Goal: Transaction & Acquisition: Book appointment/travel/reservation

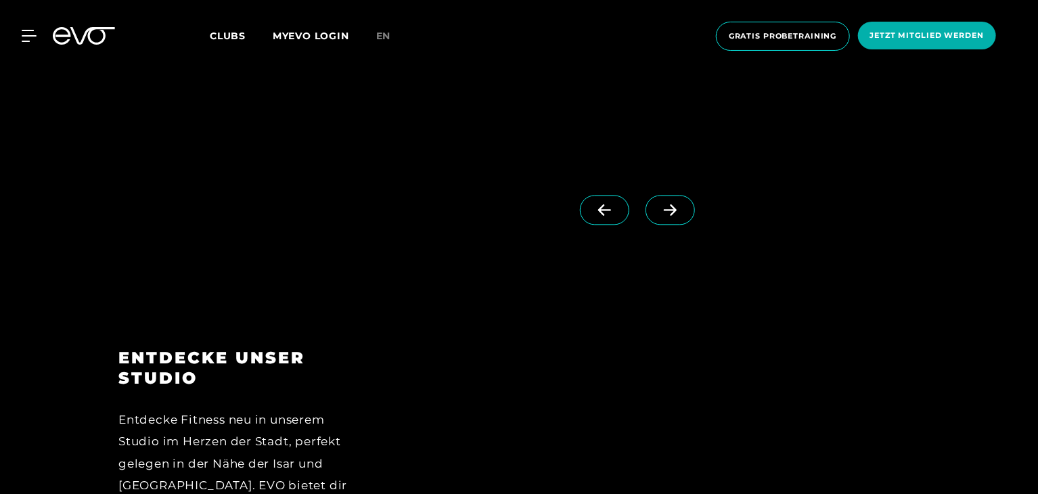
click at [646, 198] on span at bounding box center [669, 210] width 49 height 30
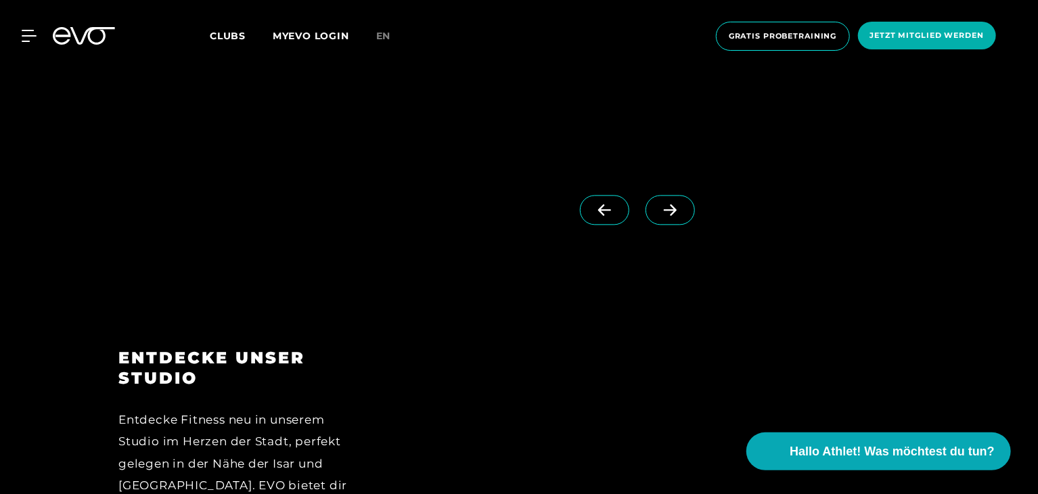
click at [658, 214] on icon at bounding box center [670, 210] width 24 height 12
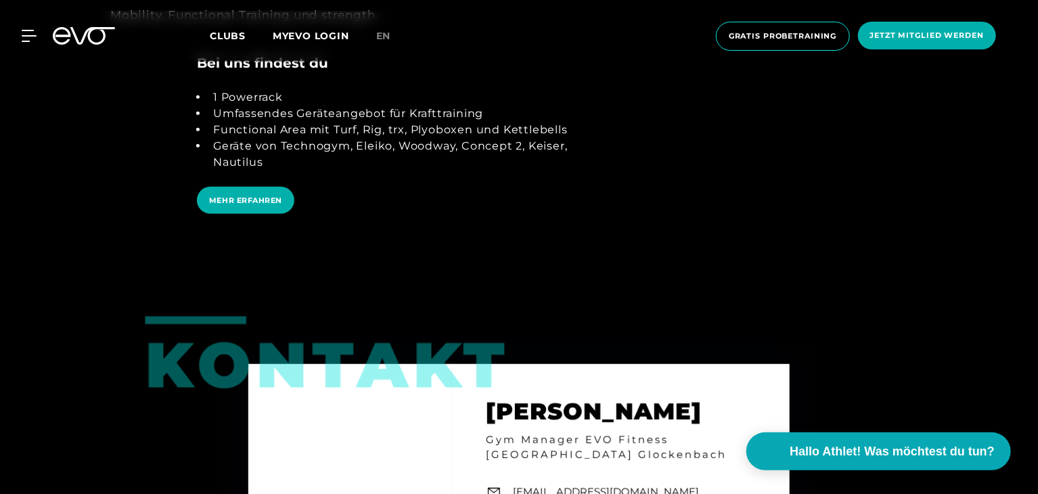
scroll to position [2638, 0]
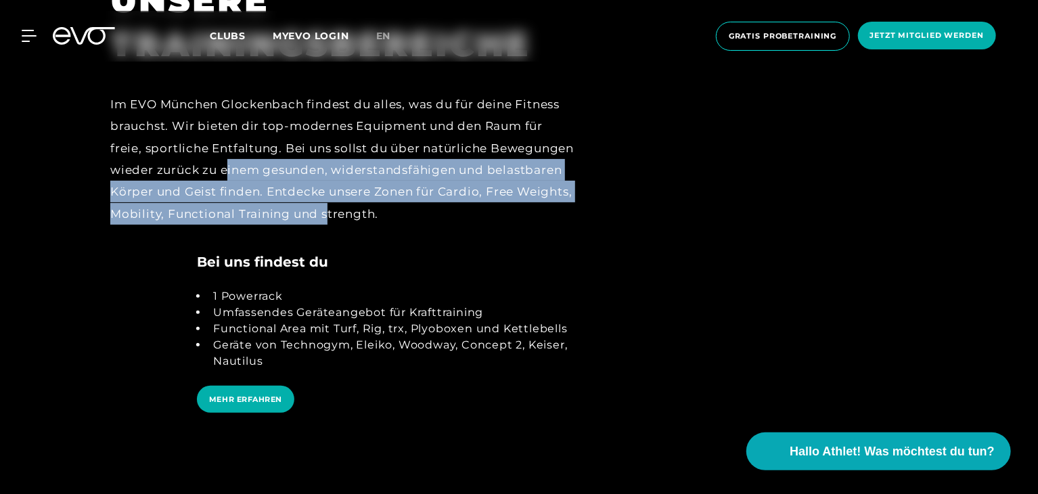
drag, startPoint x: 317, startPoint y: 137, endPoint x: 419, endPoint y: 188, distance: 114.1
click at [419, 188] on div "Im EVO München Glockenbach findest du alles, was du für deine Fitness brauchst.…" at bounding box center [342, 158] width 465 height 131
click at [317, 179] on div "Im EVO München Glockenbach findest du alles, was du für deine Fitness brauchst.…" at bounding box center [342, 158] width 465 height 131
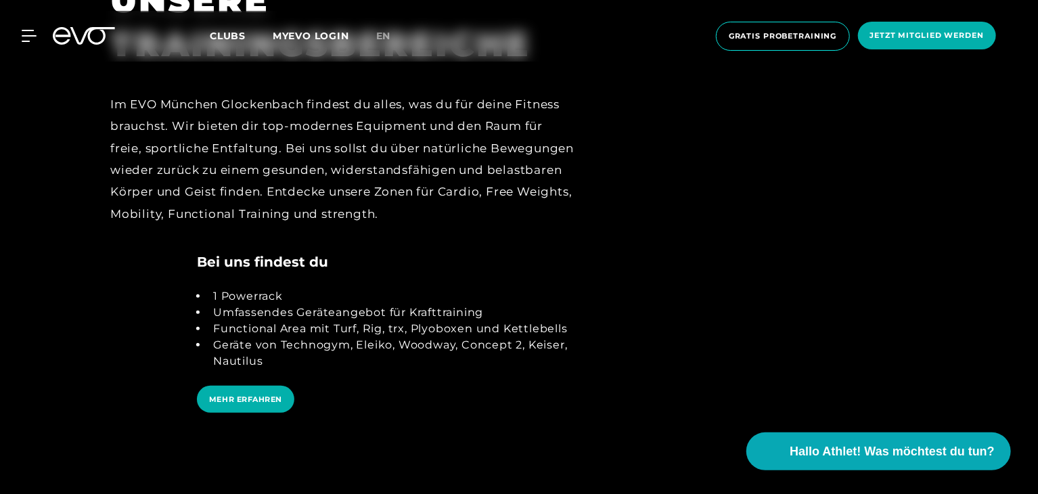
click at [318, 187] on div "Im EVO München Glockenbach findest du alles, was du für deine Fitness brauchst.…" at bounding box center [342, 158] width 465 height 131
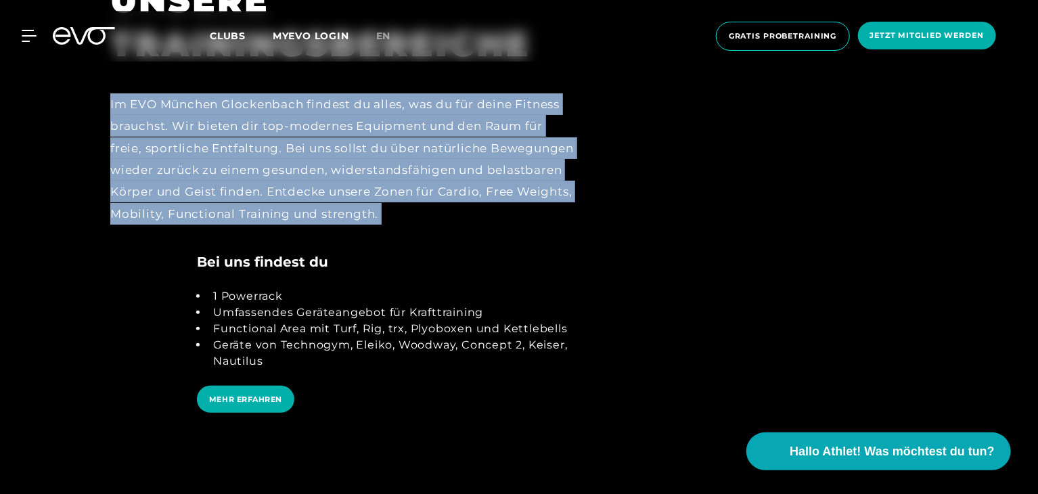
click at [318, 187] on div "Im EVO München Glockenbach findest du alles, was du für deine Fitness brauchst.…" at bounding box center [342, 158] width 465 height 131
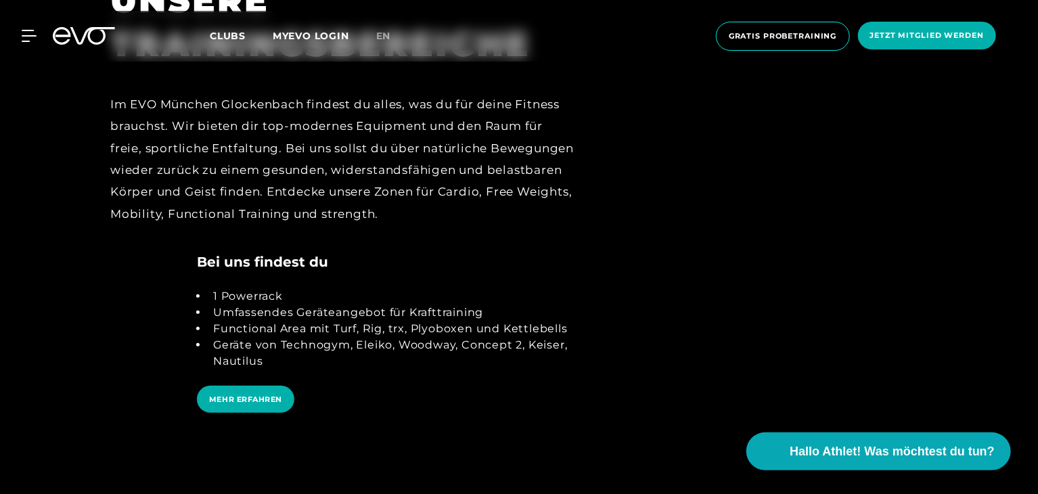
click at [327, 321] on li "Functional Area mit Turf, Rig, trx, Plyoboxen und Kettlebells" at bounding box center [392, 329] width 368 height 16
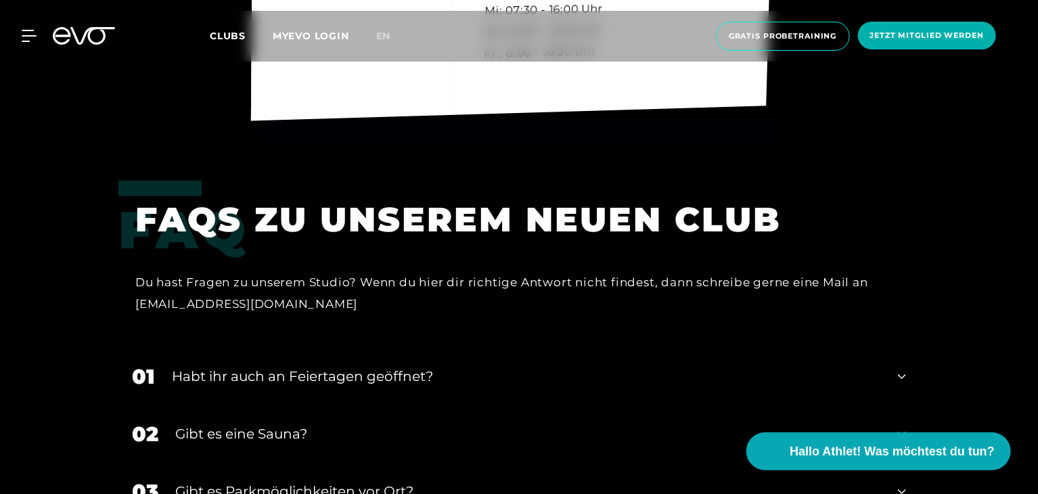
scroll to position [3721, 0]
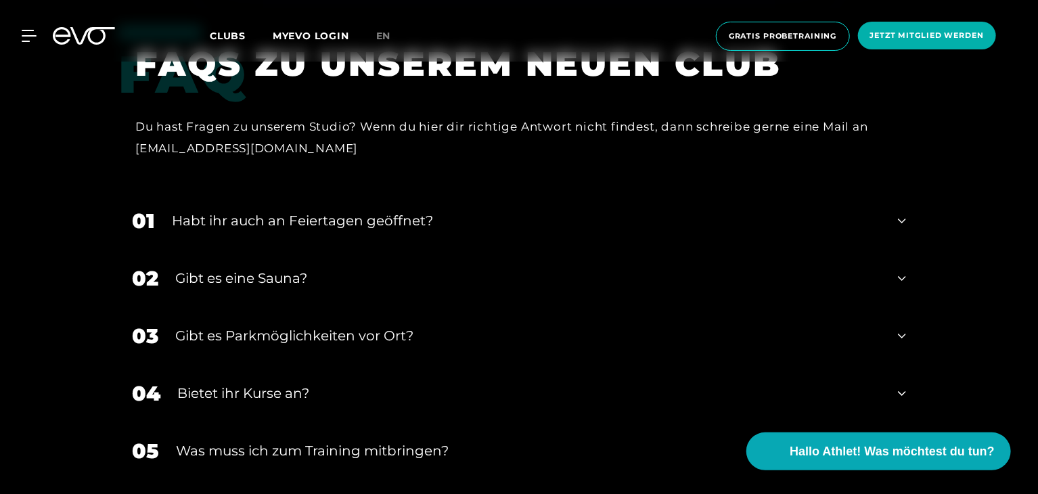
click at [277, 269] on div "Gibt es eine Sauna?" at bounding box center [528, 279] width 706 height 20
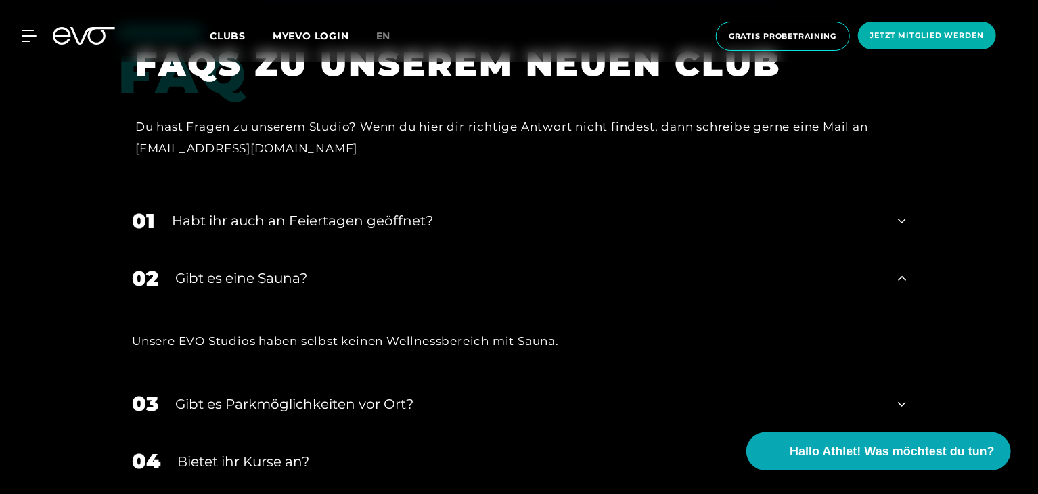
click at [386, 269] on div "Gibt es eine Sauna?" at bounding box center [528, 279] width 706 height 20
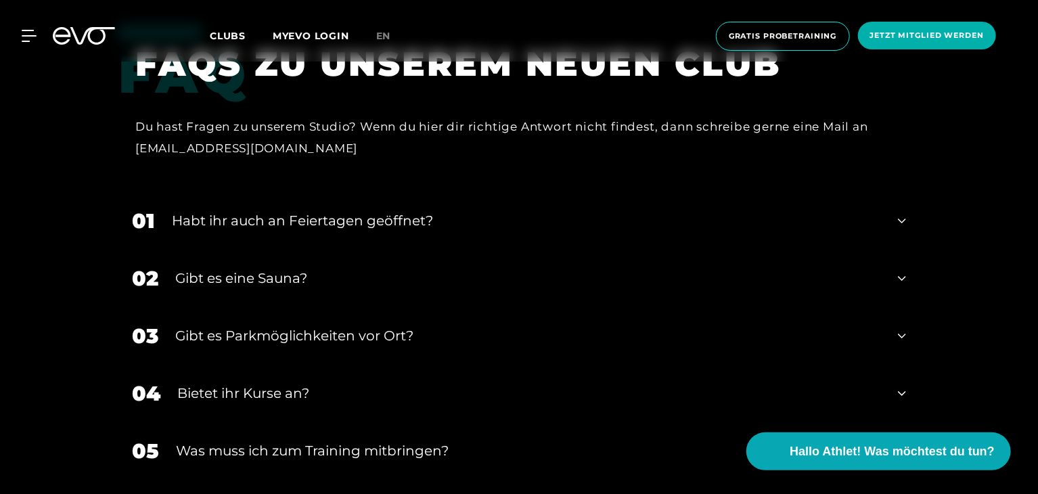
click at [386, 269] on div "Gibt es eine Sauna?" at bounding box center [528, 279] width 706 height 20
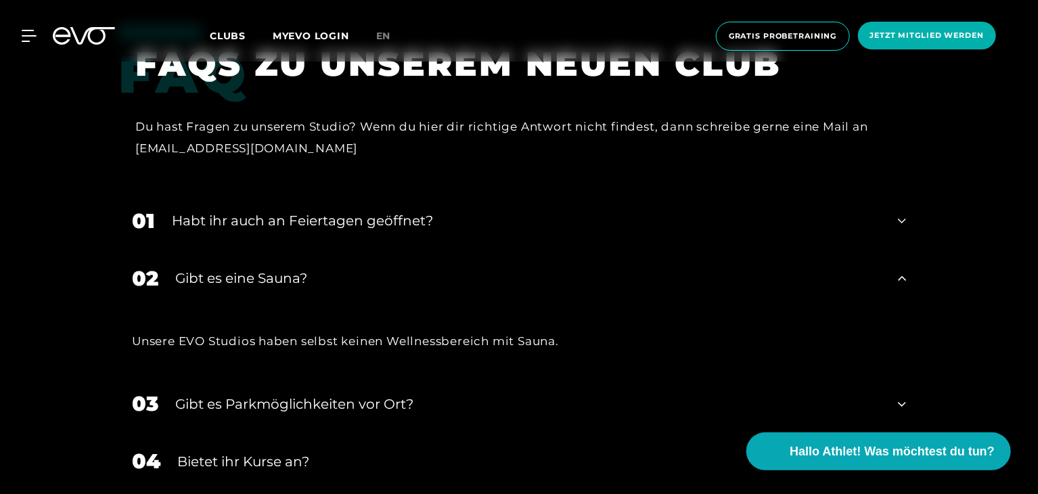
click at [386, 269] on div "Gibt es eine Sauna?" at bounding box center [528, 279] width 706 height 20
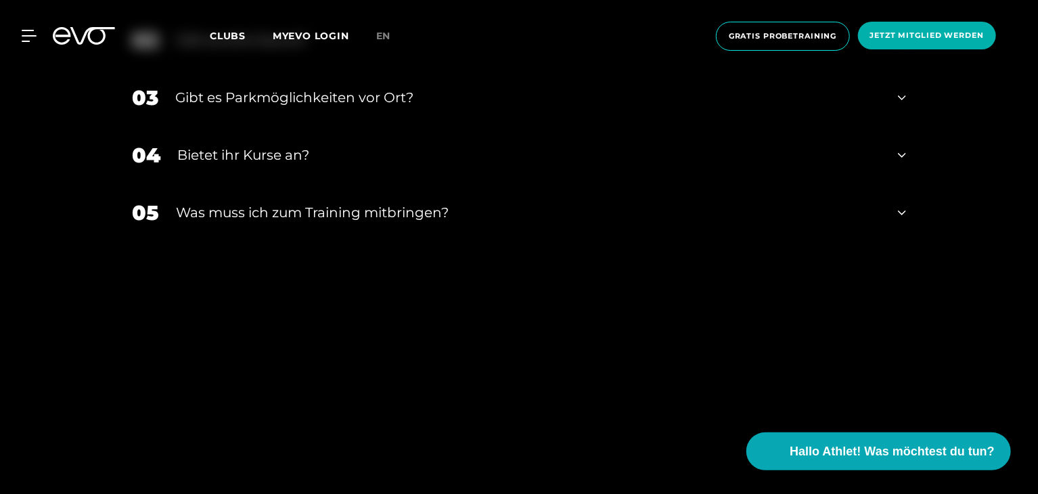
scroll to position [3991, 0]
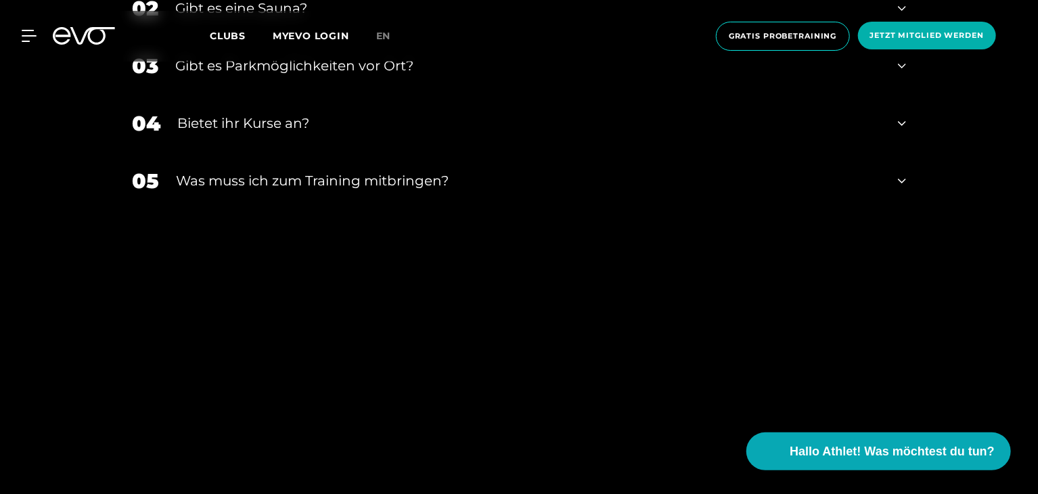
click at [297, 113] on div "Bietet ihr Kurse an?" at bounding box center [529, 123] width 704 height 20
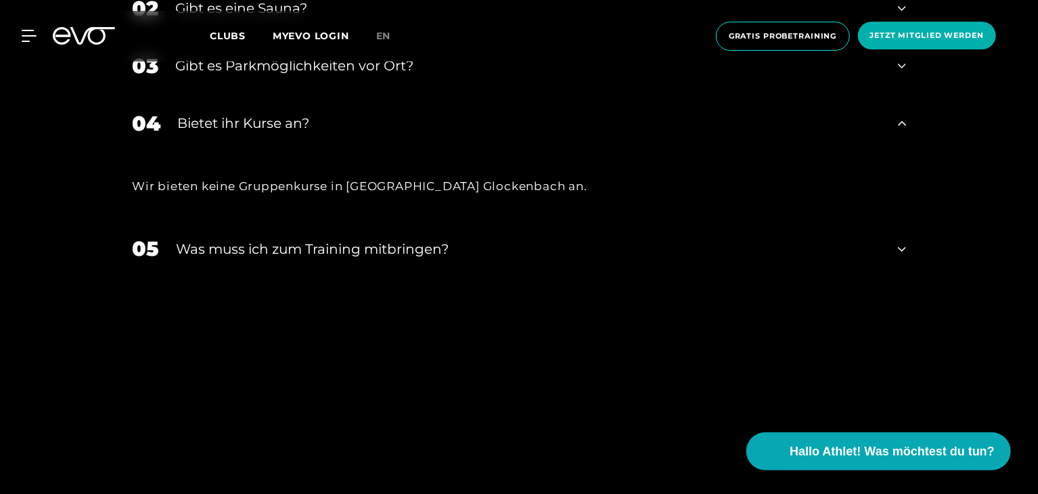
click at [293, 113] on div "Bietet ihr Kurse an?" at bounding box center [529, 123] width 704 height 20
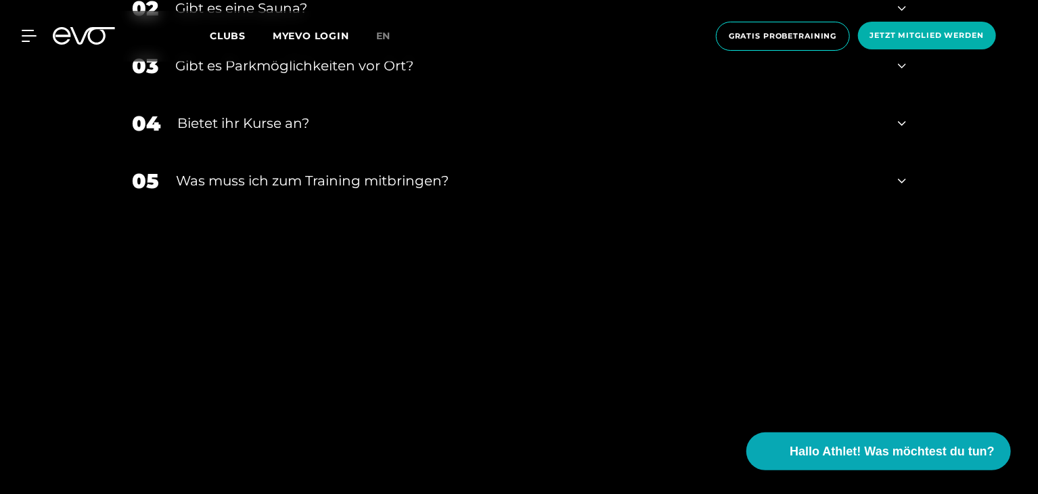
click at [326, 168] on div "05 Was muss ich zum Training mitbringen?" at bounding box center [518, 181] width 801 height 58
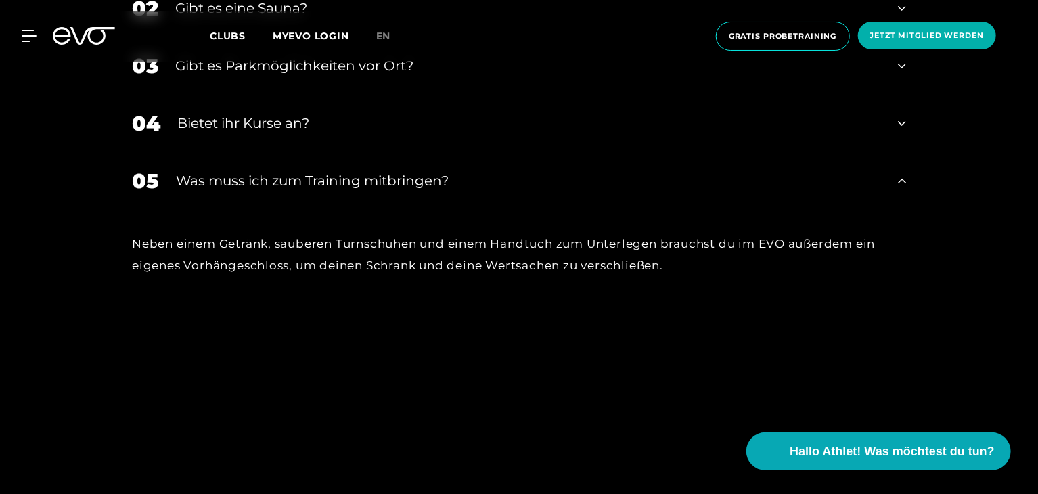
click at [328, 170] on div "Was muss ich zum Training mitbringen?" at bounding box center [528, 180] width 705 height 20
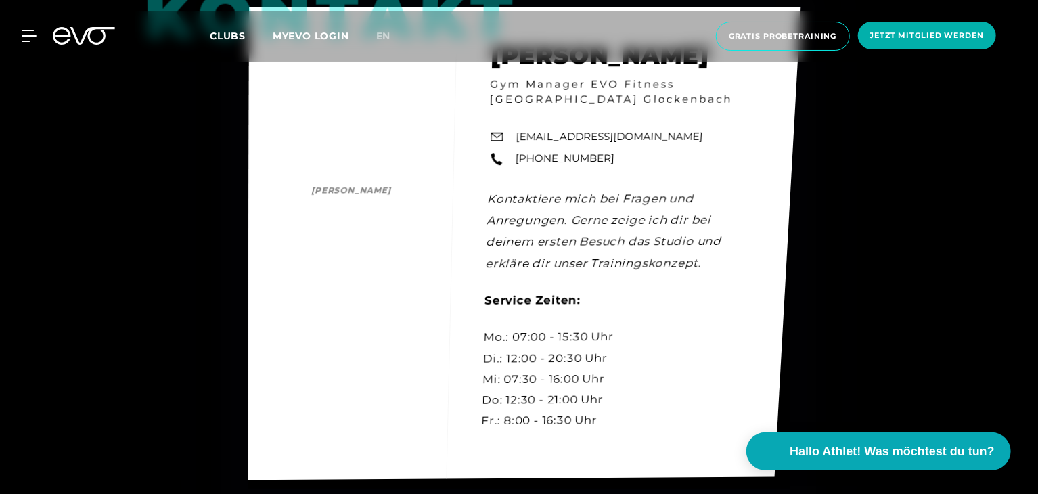
scroll to position [3355, 0]
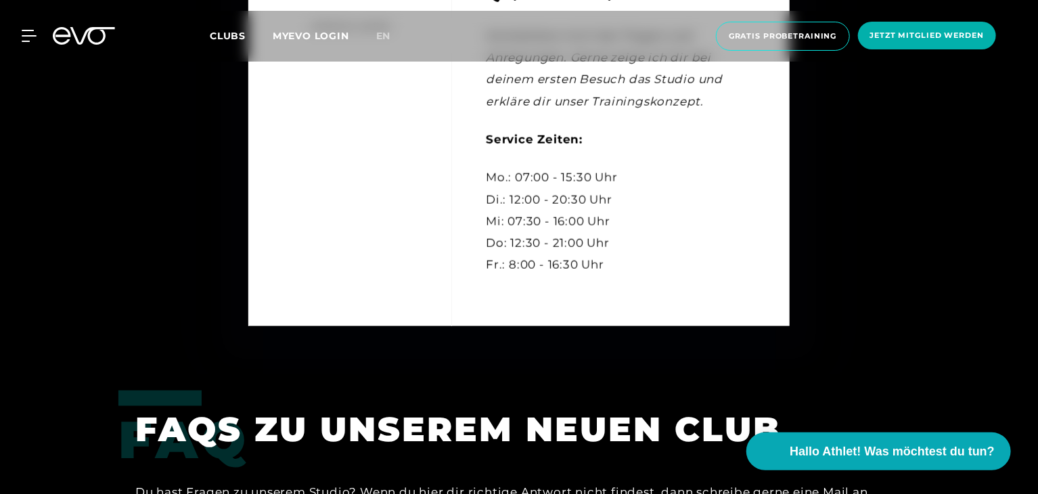
click at [189, 285] on div "Kontakt [PERSON_NAME] [PERSON_NAME] Gym Manager EVO Fitness [GEOGRAPHIC_DATA] G…" at bounding box center [519, 85] width 1038 height 575
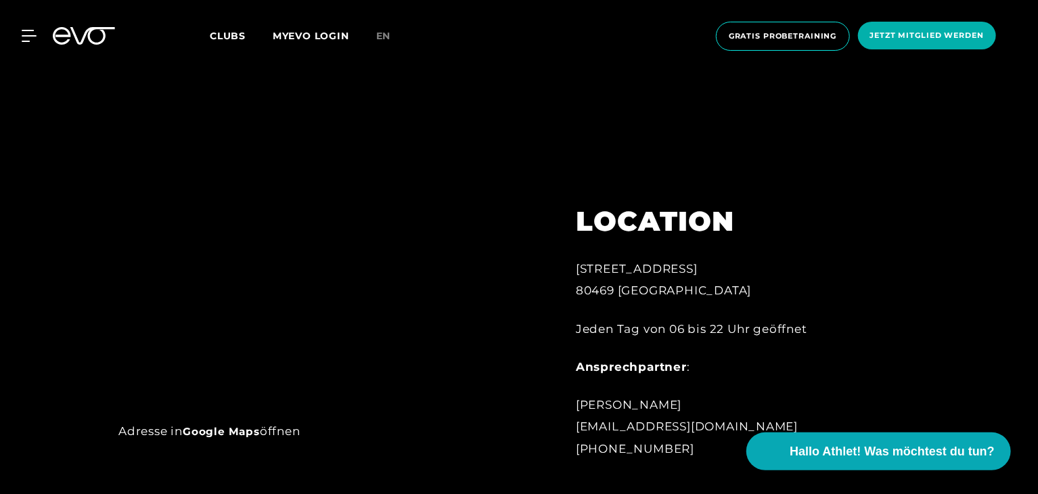
scroll to position [446, 0]
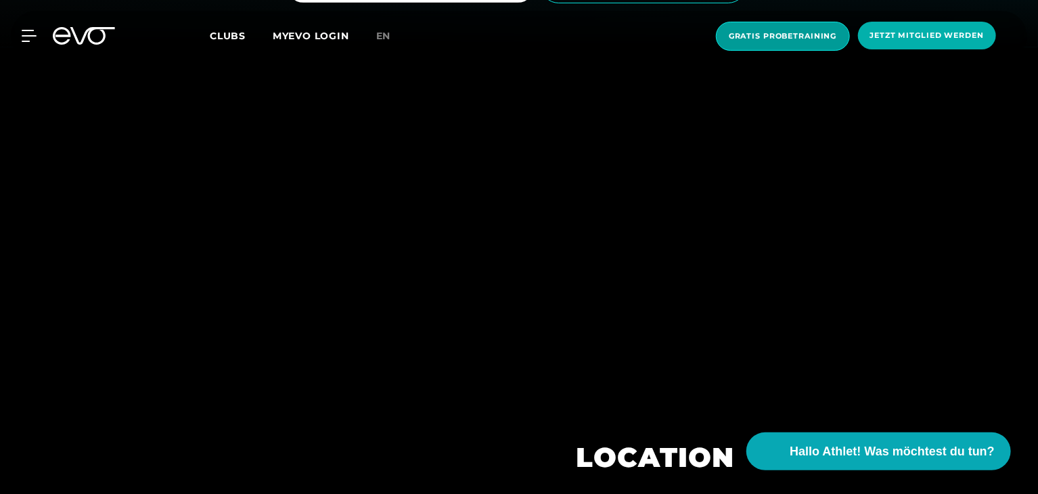
click at [781, 29] on span "Gratis Probetraining" at bounding box center [783, 36] width 134 height 29
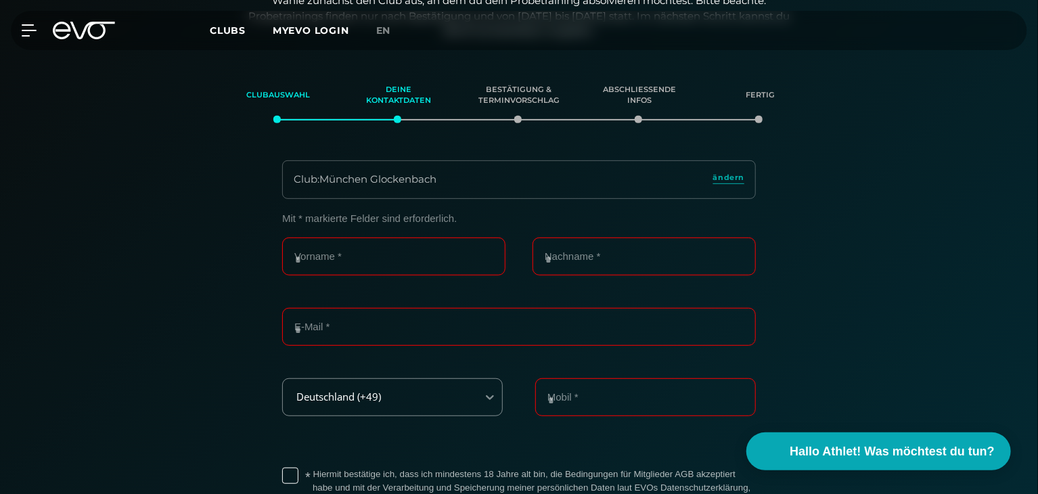
scroll to position [232, 0]
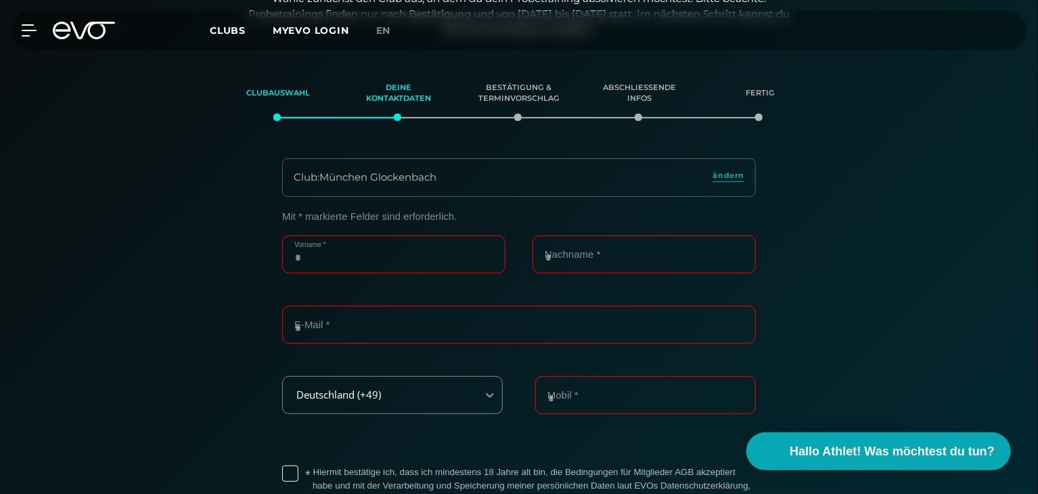
click at [348, 254] on input "Vorname *" at bounding box center [393, 254] width 223 height 38
type input "******"
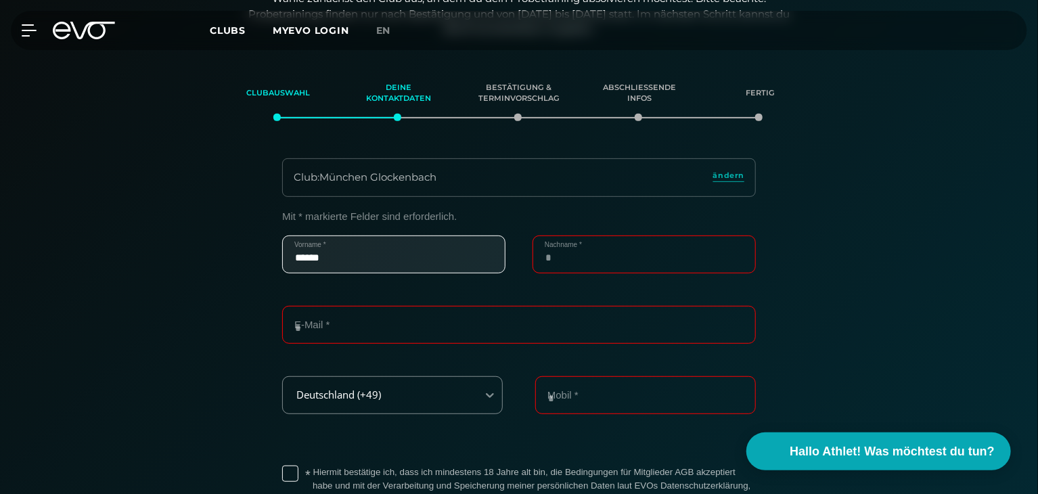
type input "**********"
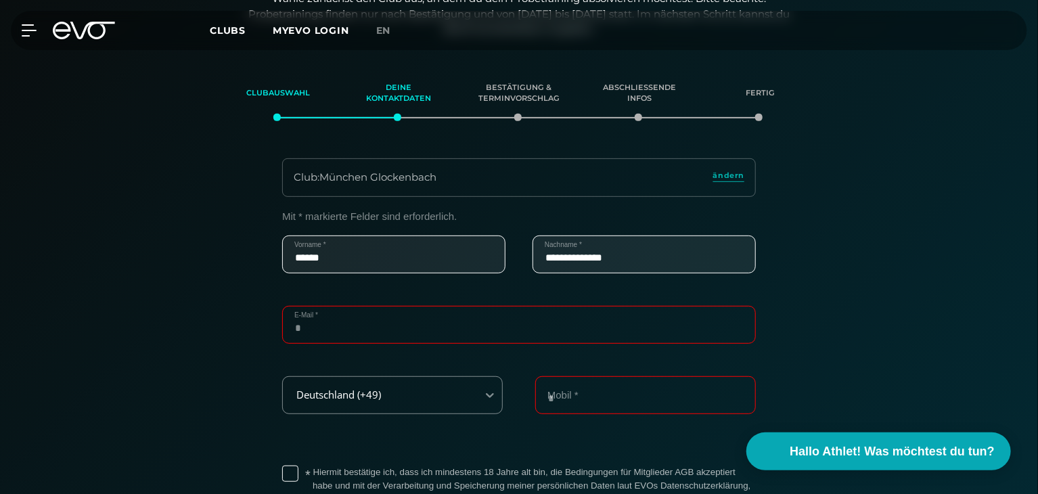
type input "**********"
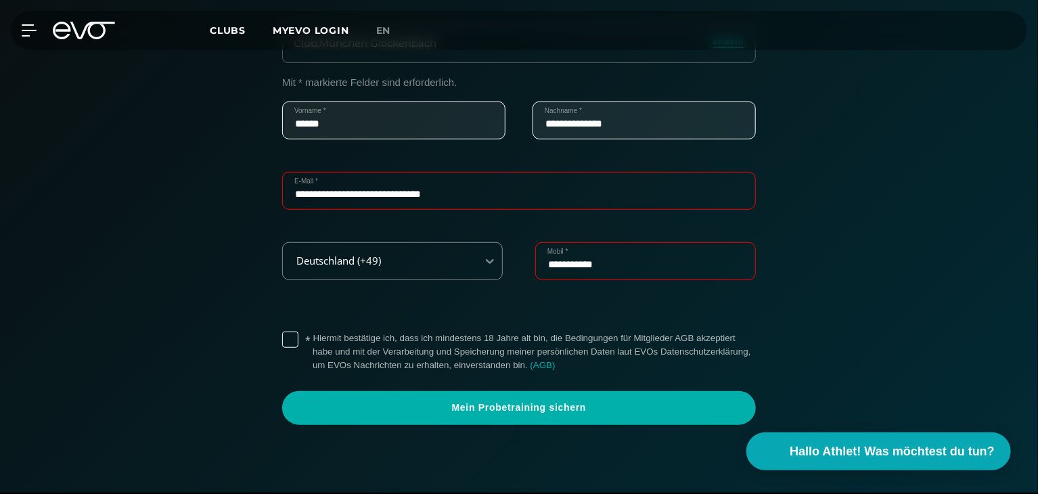
scroll to position [367, 0]
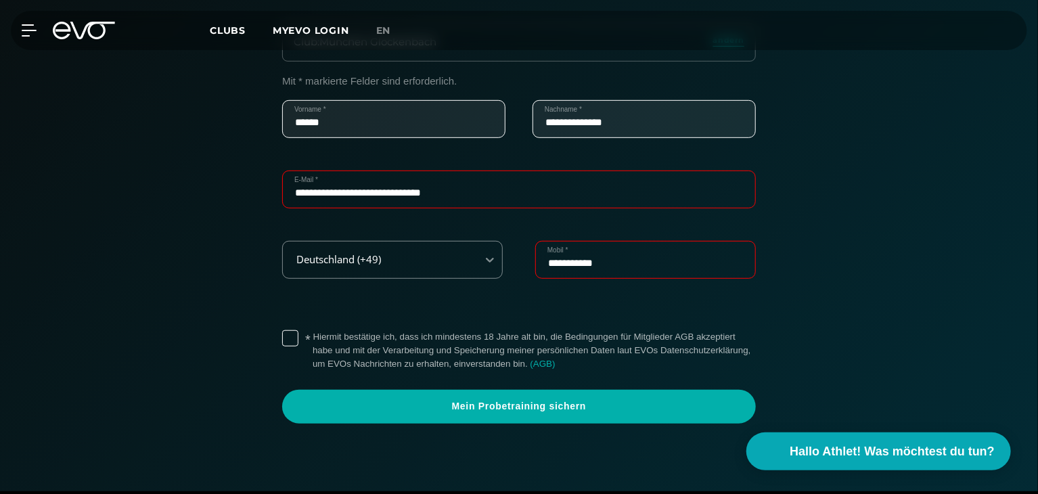
click at [313, 341] on label "* Hiermit bestätige ich, dass ich mindestens 18 Jahre alt bin, die Bedingungen …" at bounding box center [534, 350] width 443 height 41
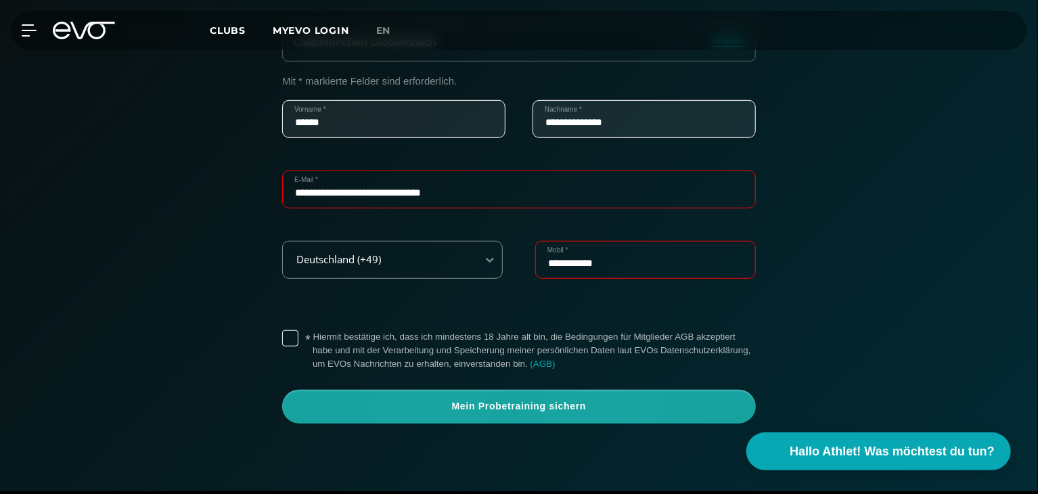
click at [462, 414] on span "Mein Probetraining sichern" at bounding box center [519, 407] width 474 height 34
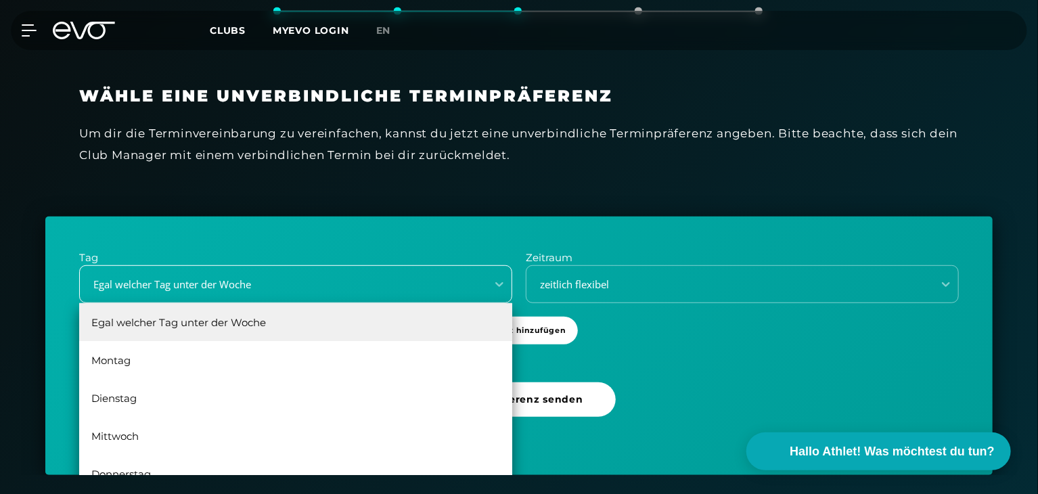
scroll to position [350, 0]
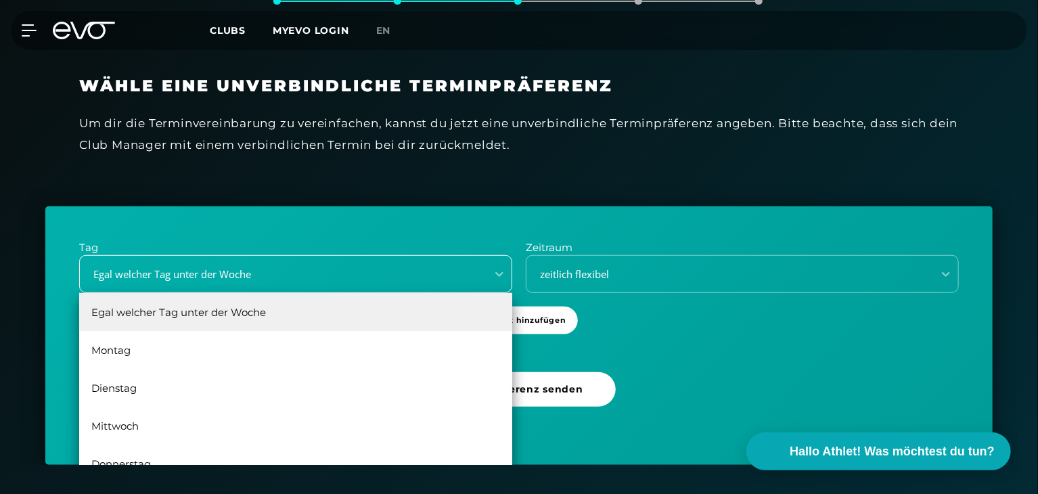
click at [486, 293] on div "6 results available. Use Up and Down to choose options, press Enter to select t…" at bounding box center [295, 274] width 433 height 38
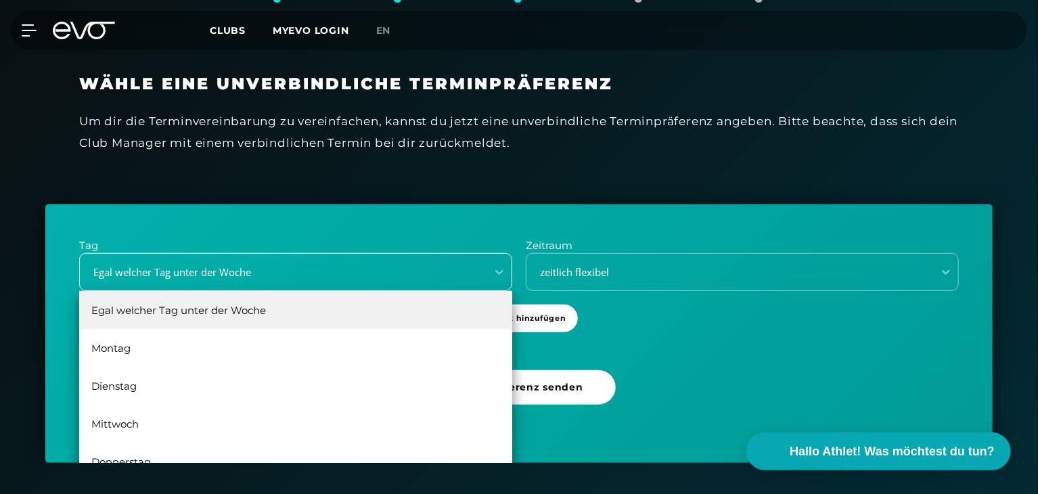
click at [484, 270] on div "Egal welcher Tag unter der Woche" at bounding box center [283, 272] width 407 height 18
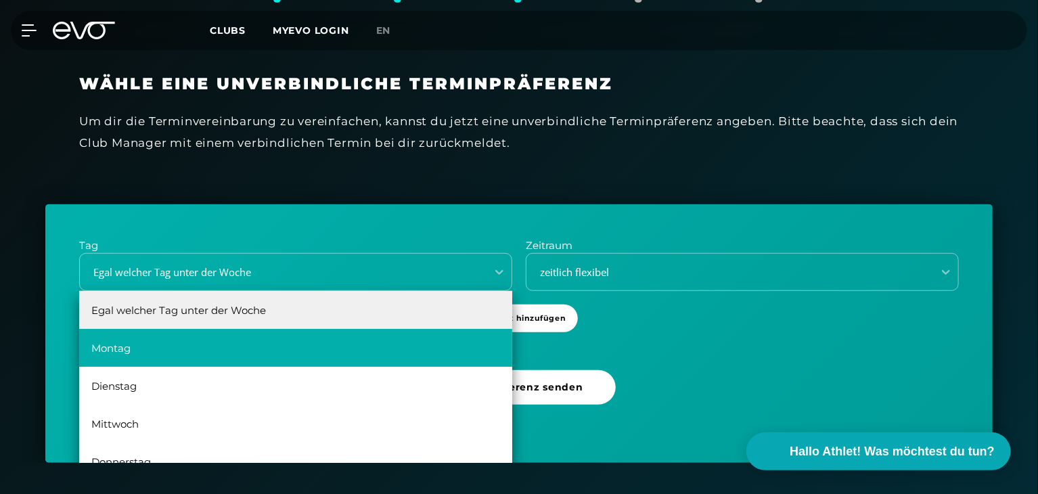
click at [246, 351] on div "Montag" at bounding box center [295, 348] width 433 height 38
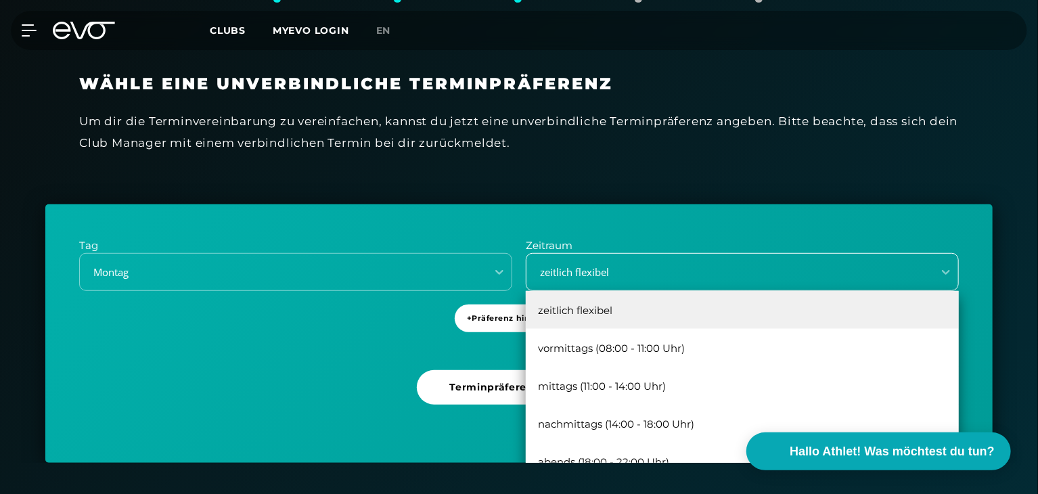
click at [642, 269] on div "zeitlich flexibel" at bounding box center [726, 273] width 396 height 16
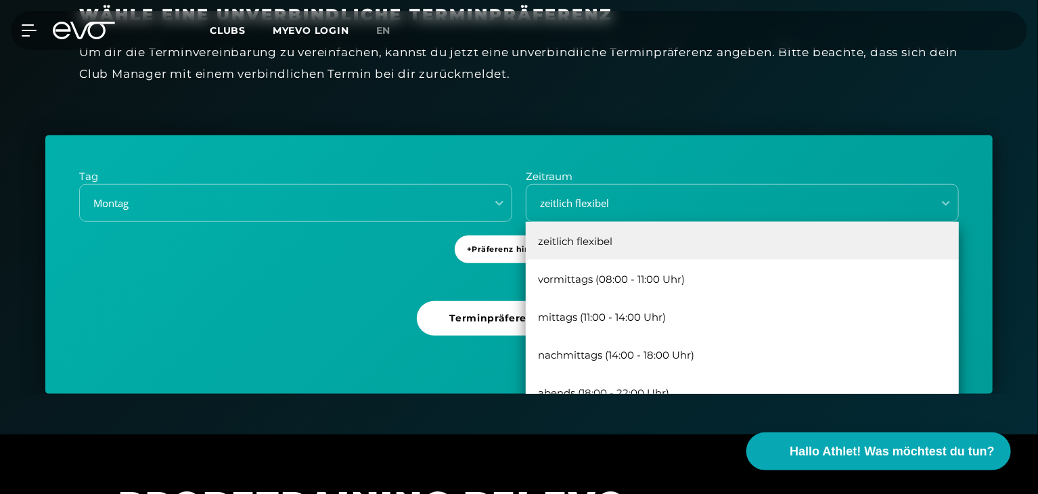
scroll to position [486, 0]
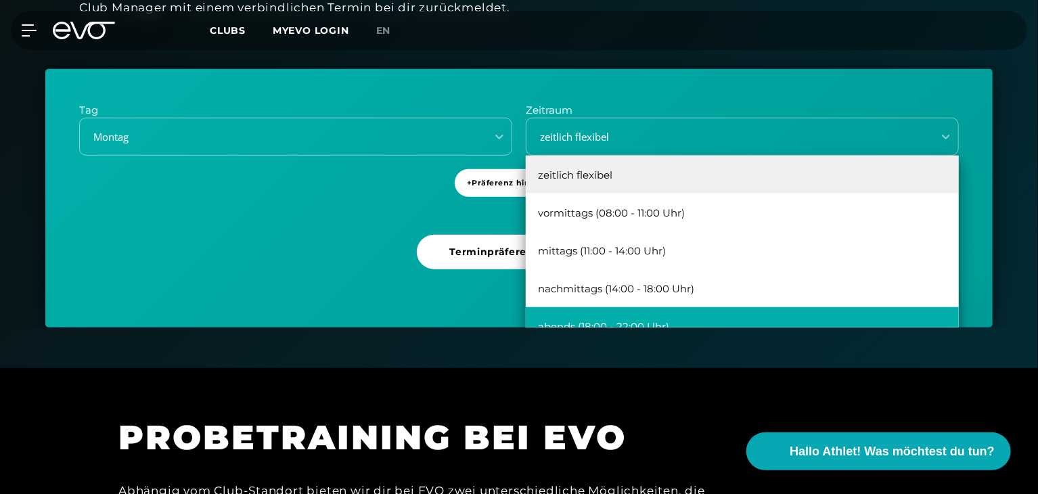
click at [612, 319] on div "abends (18:00 - 22:00 Uhr)" at bounding box center [742, 326] width 433 height 38
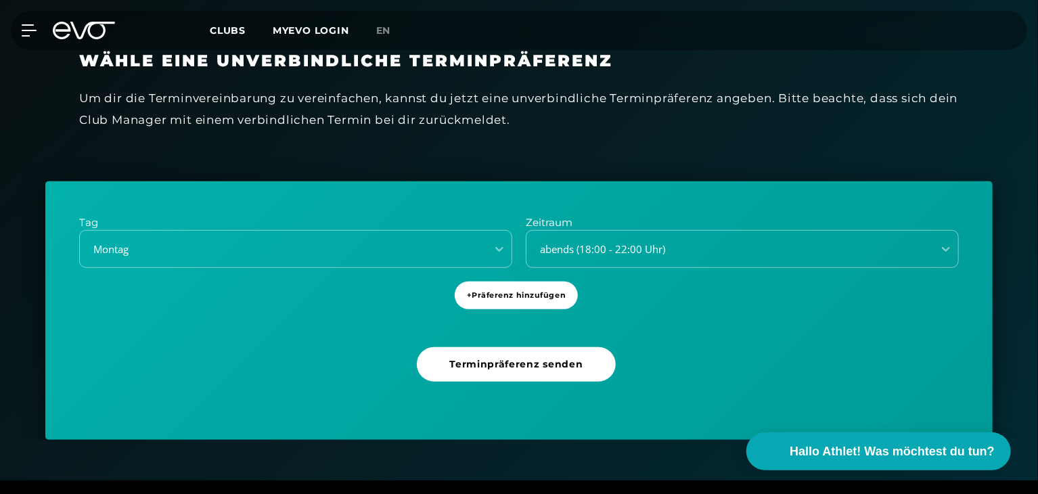
scroll to position [350, 0]
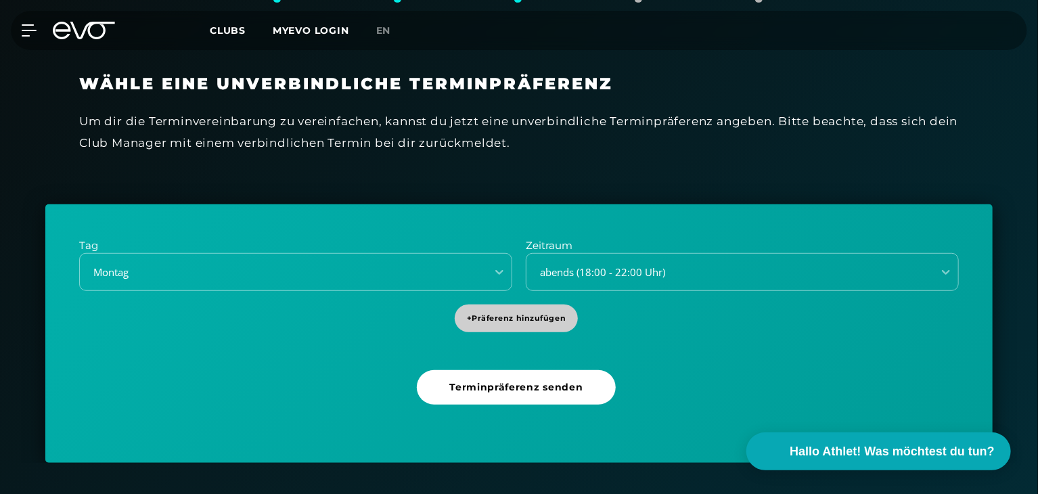
click at [503, 323] on span "+ Präferenz hinzufügen" at bounding box center [516, 319] width 99 height 12
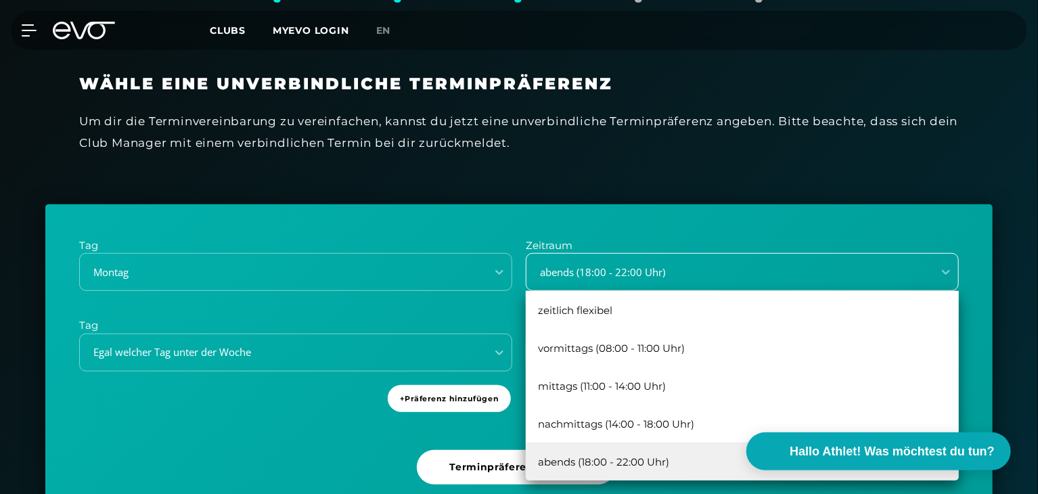
click at [567, 268] on div "abends (18:00 - 22:00 Uhr)" at bounding box center [726, 273] width 396 height 16
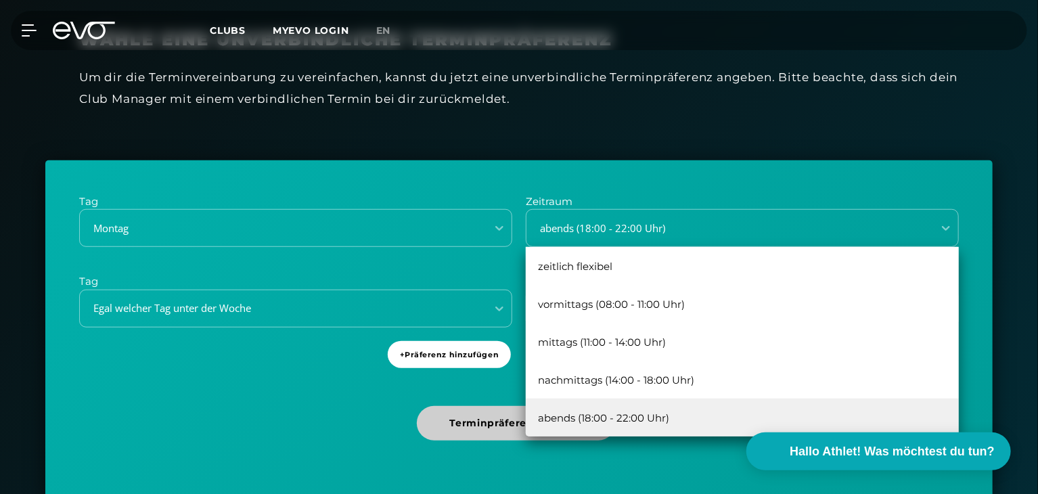
scroll to position [418, 0]
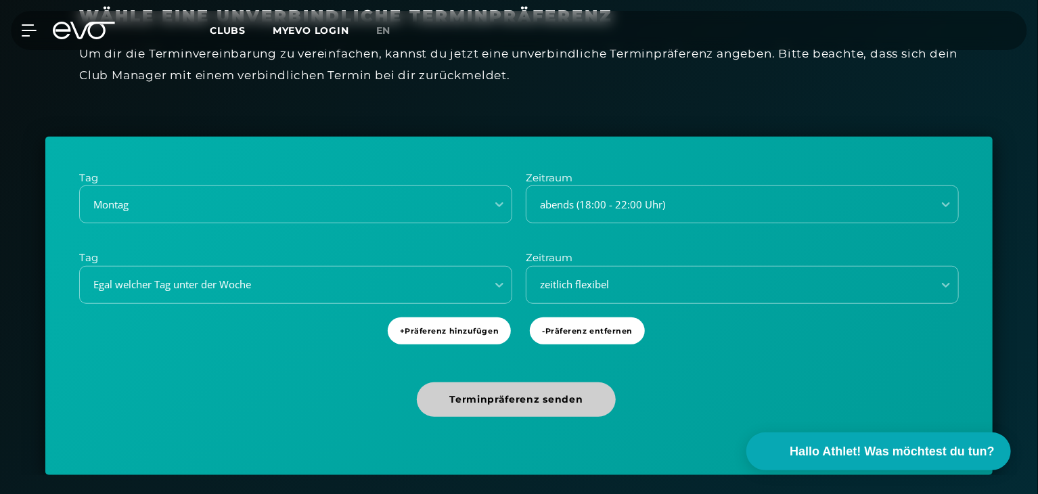
click at [495, 400] on span "Terminpräferenz senden" at bounding box center [515, 399] width 133 height 14
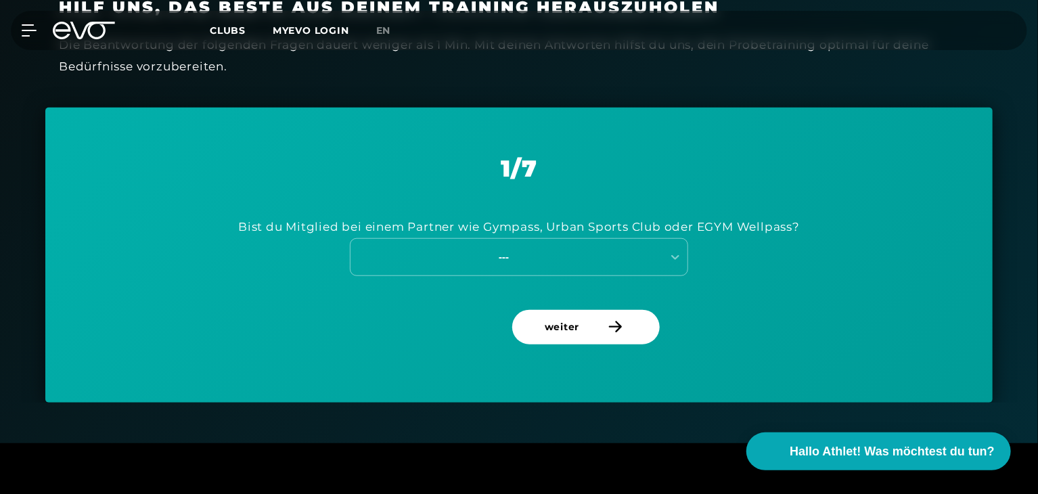
scroll to position [568, 0]
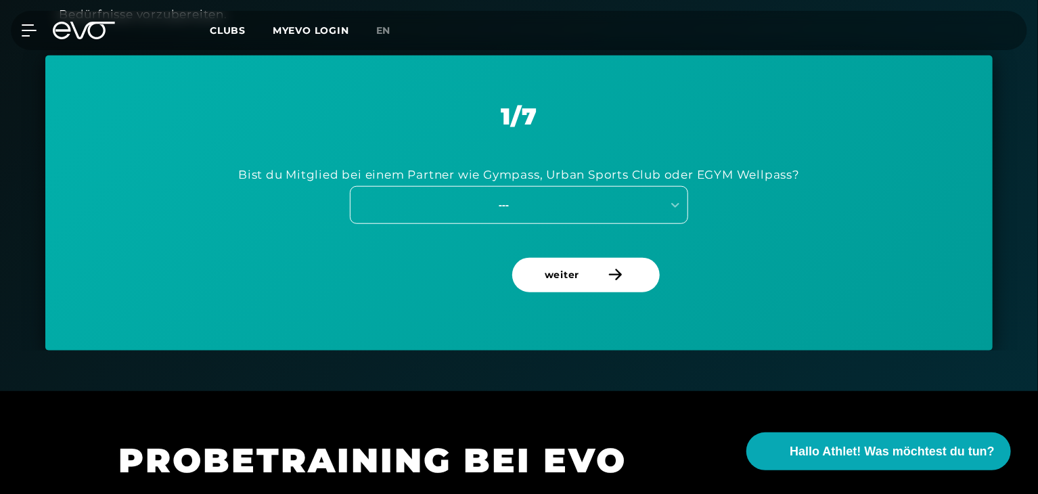
click at [658, 207] on div "---" at bounding box center [506, 205] width 312 height 18
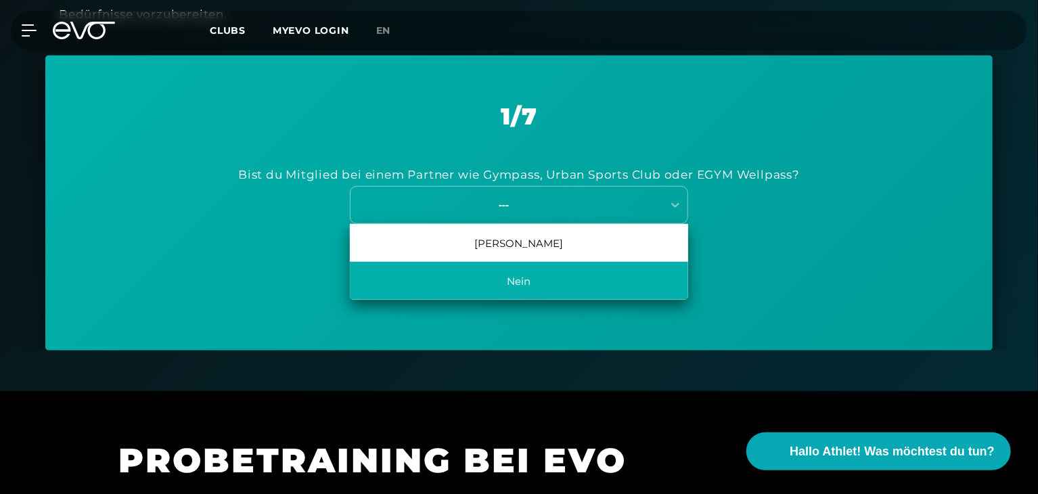
click at [541, 280] on div "Nein" at bounding box center [519, 281] width 338 height 38
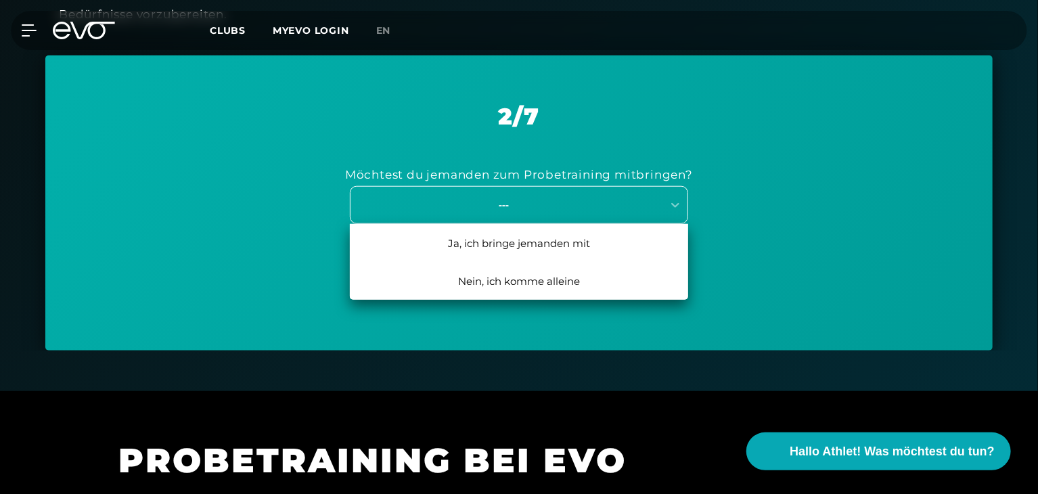
click at [554, 198] on div "---" at bounding box center [504, 205] width 304 height 16
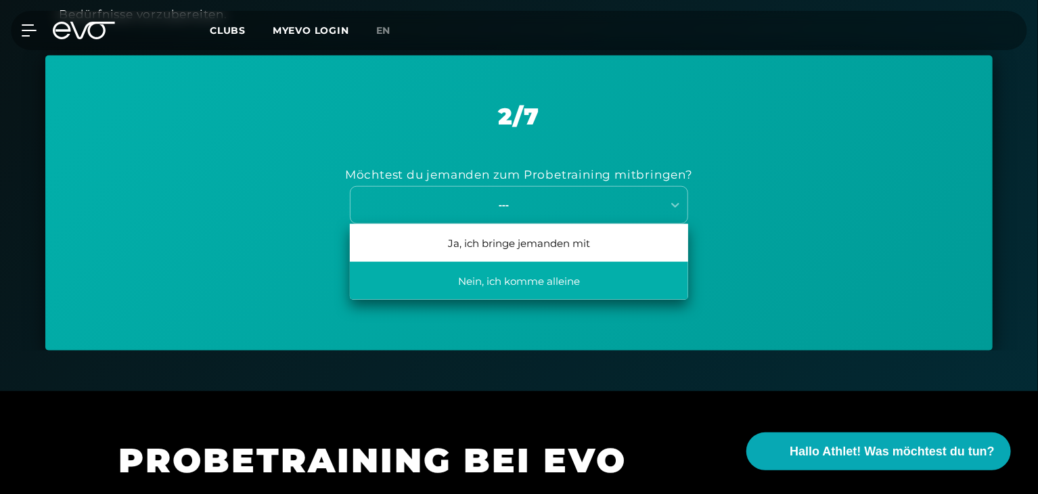
click at [526, 279] on div "Nein, ich komme alleine" at bounding box center [519, 281] width 338 height 38
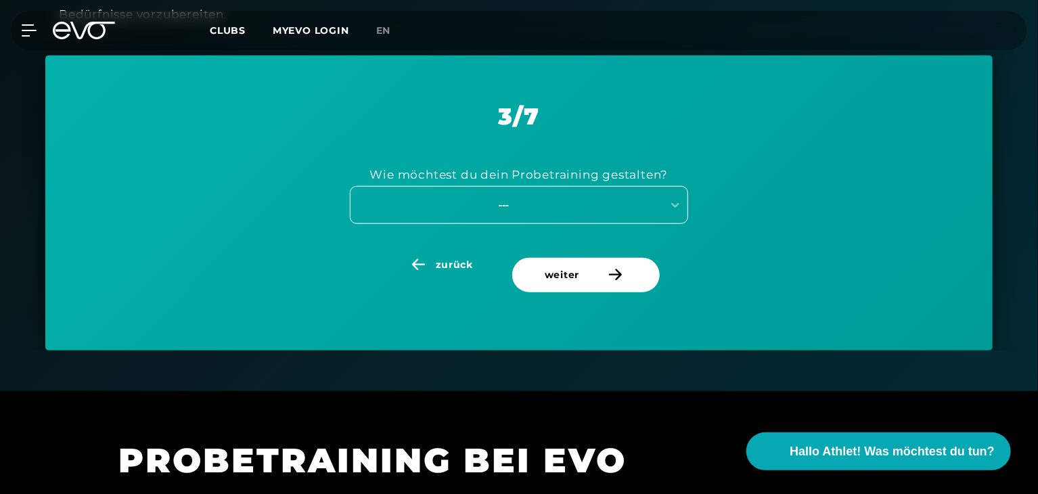
click at [556, 204] on div "---" at bounding box center [504, 205] width 304 height 16
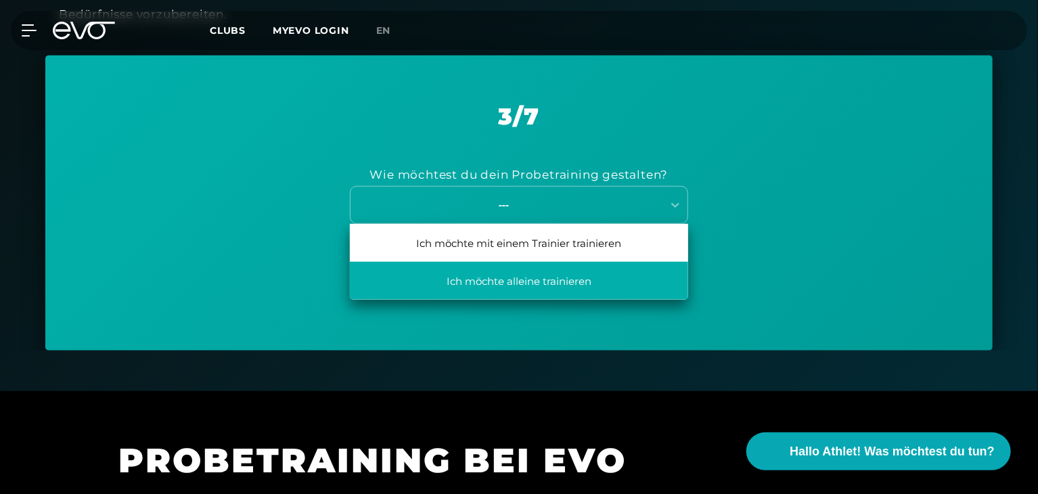
click at [526, 279] on div "Ich möchte alleine trainieren" at bounding box center [519, 281] width 338 height 38
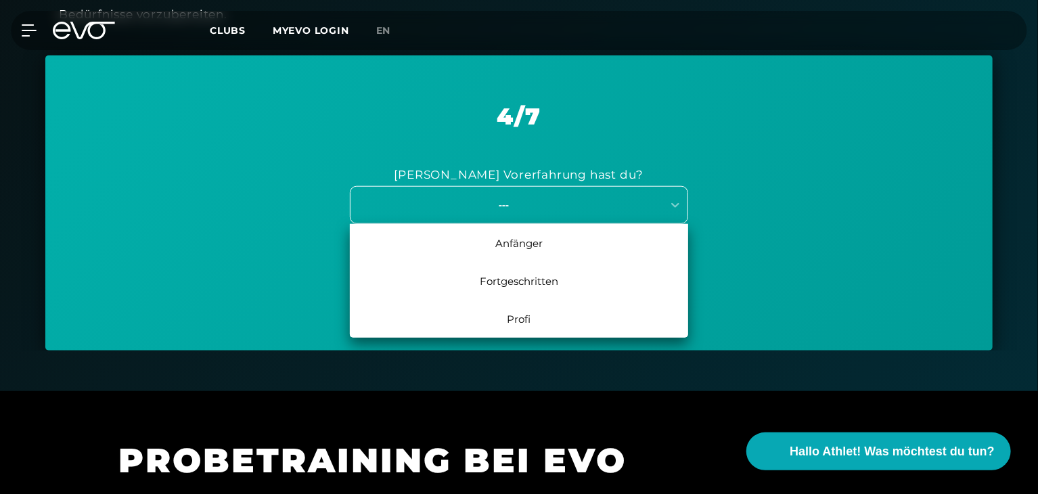
click at [544, 208] on div "---" at bounding box center [504, 205] width 304 height 16
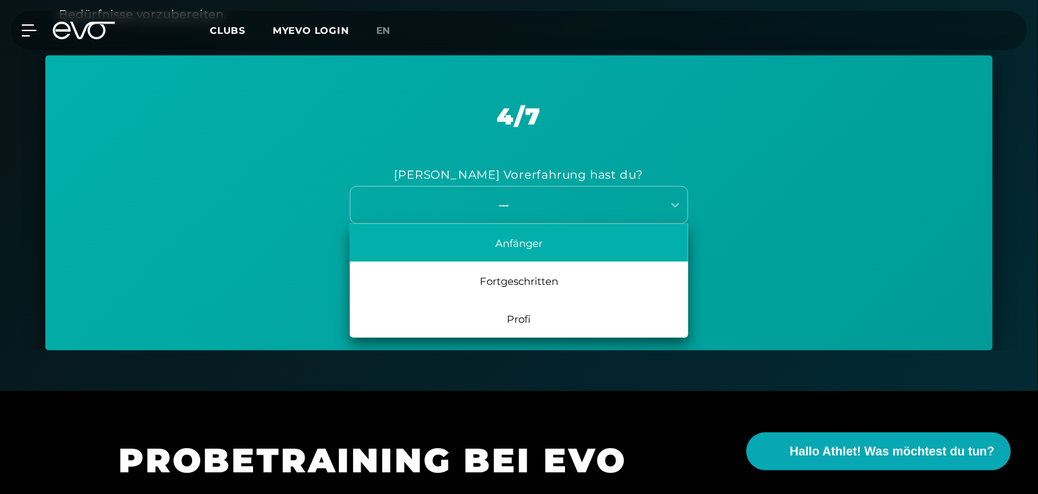
click at [527, 246] on div "Anfänger" at bounding box center [519, 243] width 338 height 38
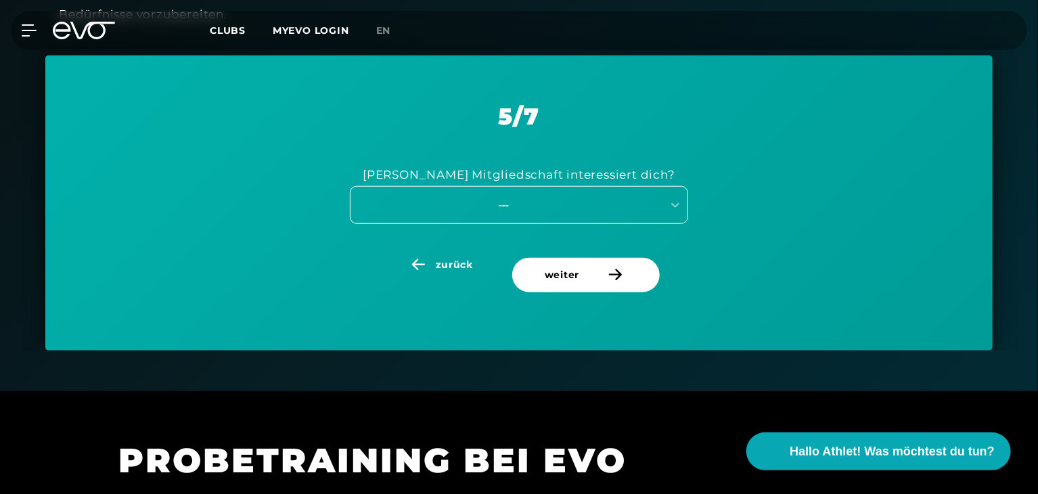
click at [545, 206] on div "---" at bounding box center [504, 205] width 304 height 16
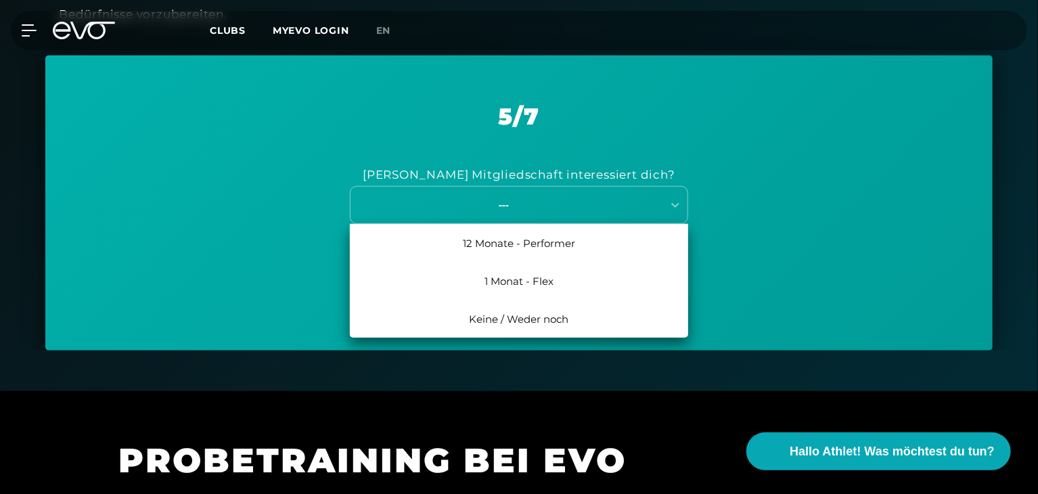
click at [544, 250] on div "12 Monate - Performer" at bounding box center [519, 243] width 338 height 38
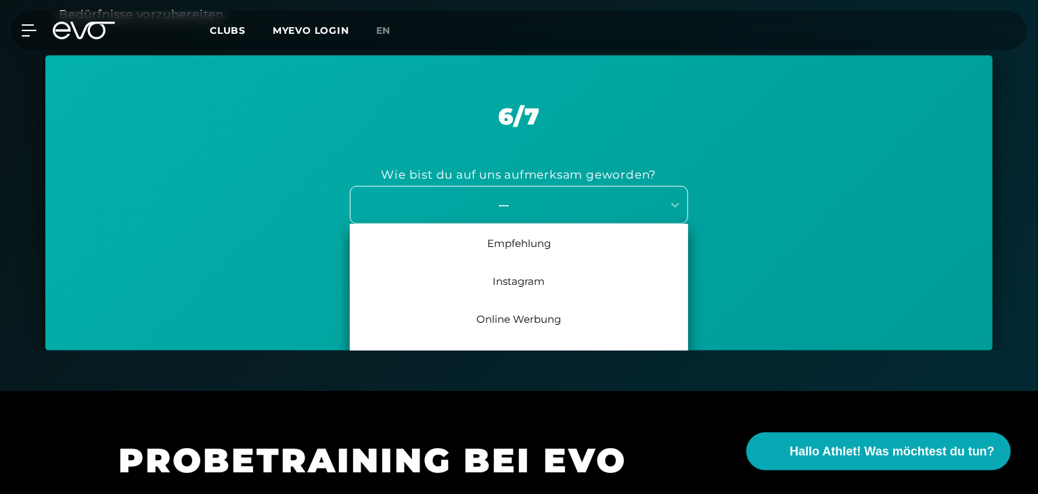
click at [538, 213] on div "---" at bounding box center [519, 205] width 338 height 38
click at [533, 244] on div "Empfehlung" at bounding box center [519, 243] width 338 height 38
click at [533, 244] on div "6 / 7 Bist du Mitglied bei einem Partner wie Gympass, Urban Sports Club oder EG…" at bounding box center [518, 173] width 879 height 168
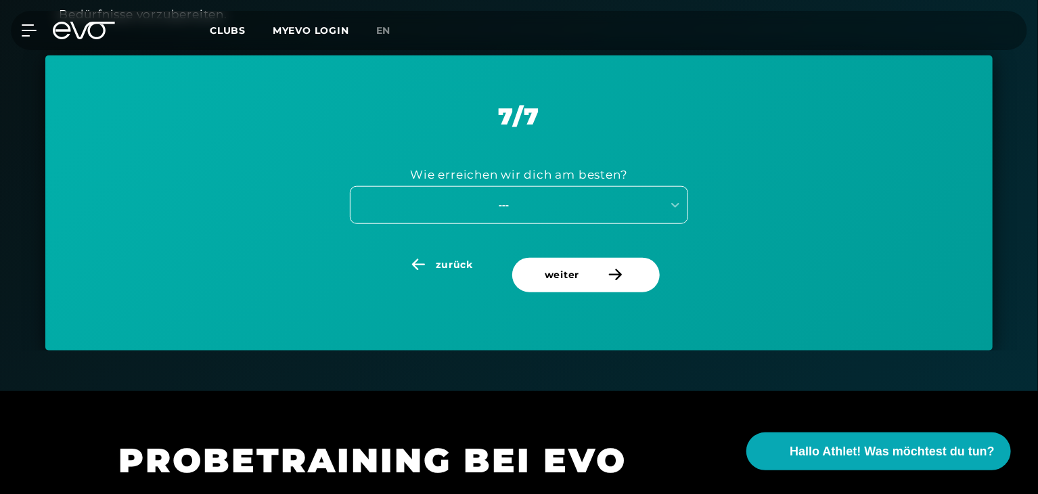
click at [555, 210] on div "---" at bounding box center [504, 205] width 304 height 16
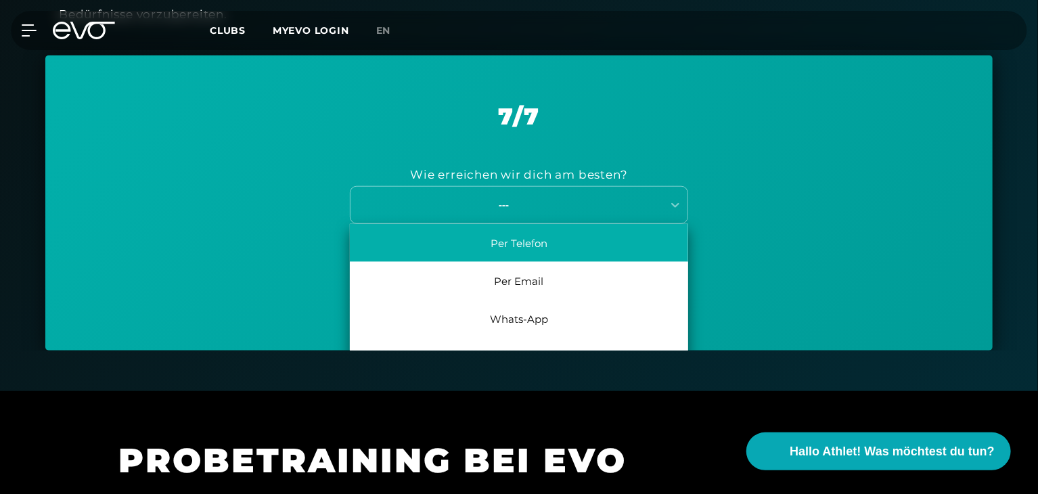
click at [536, 244] on div "Per Telefon" at bounding box center [519, 243] width 338 height 38
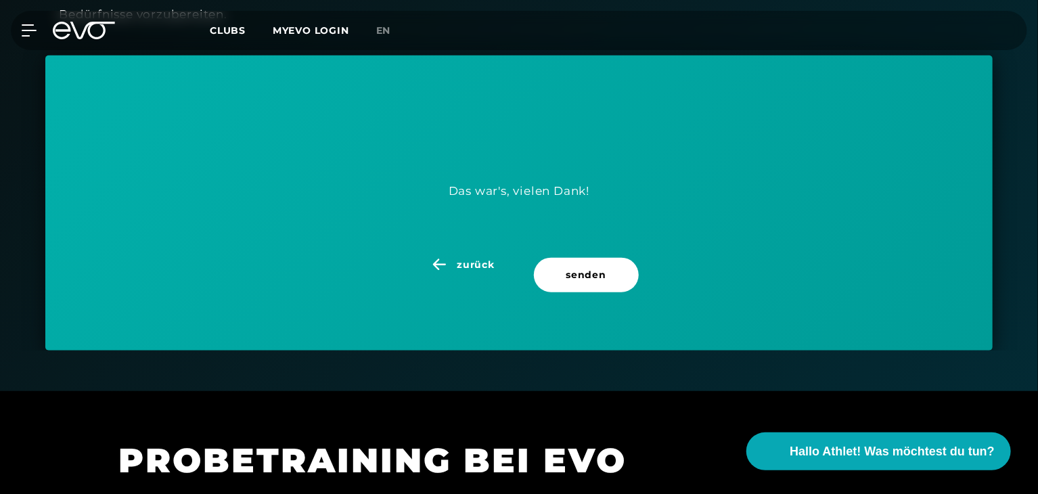
click at [536, 244] on div "8 / 7 Bist du Mitglied bei einem Partner wie Gympass, Urban Sports Club oder EG…" at bounding box center [518, 173] width 879 height 168
click at [473, 260] on span "zurück" at bounding box center [475, 265] width 37 height 14
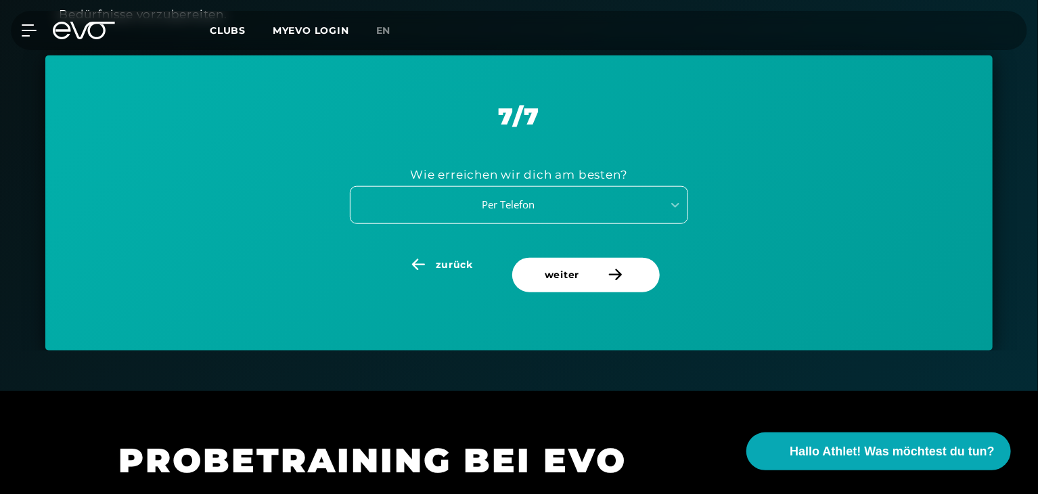
click at [520, 209] on div "Per Telefon" at bounding box center [502, 205] width 301 height 16
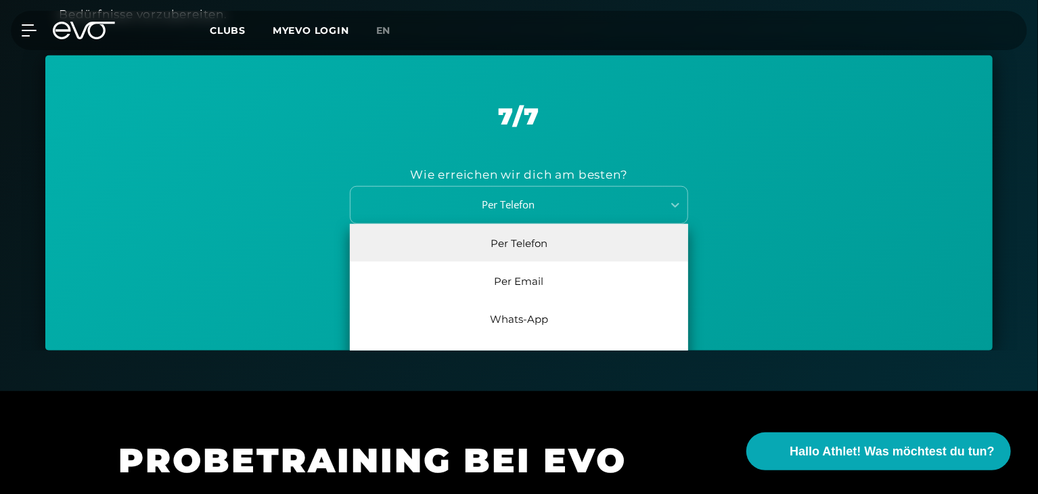
click at [521, 276] on div "Per Email" at bounding box center [519, 281] width 338 height 38
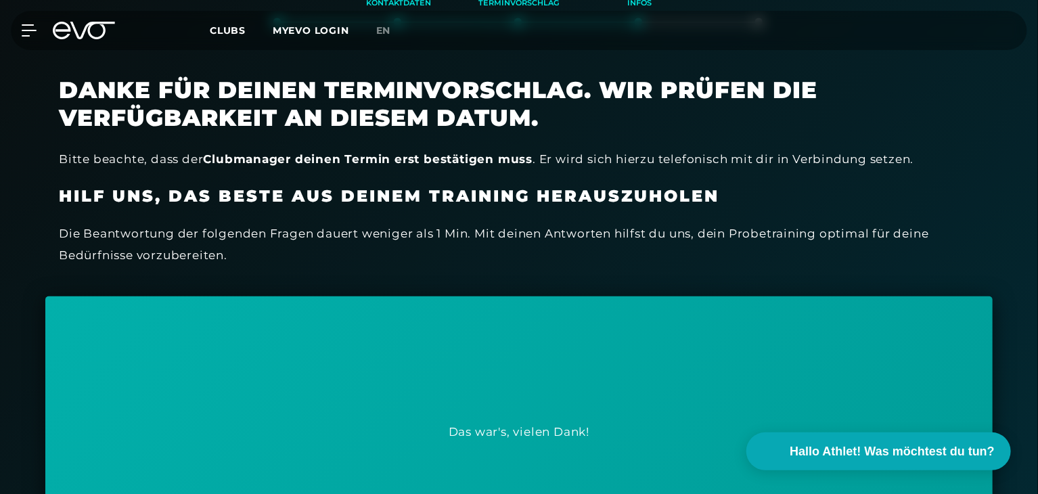
scroll to position [298, 0]
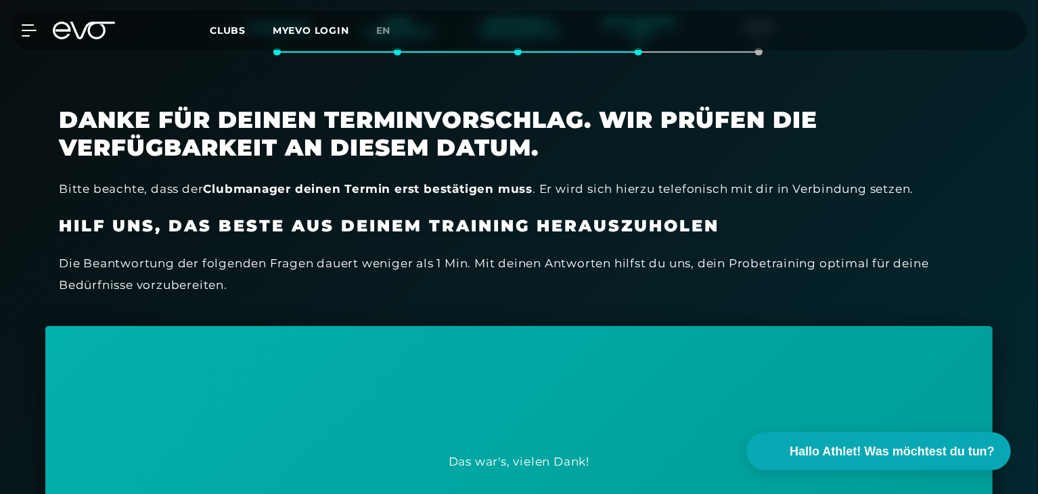
click at [427, 286] on div "Die Beantwortung der folgenden Fragen dauert weniger als 1 Min. Mit deinen Antw…" at bounding box center [519, 274] width 920 height 44
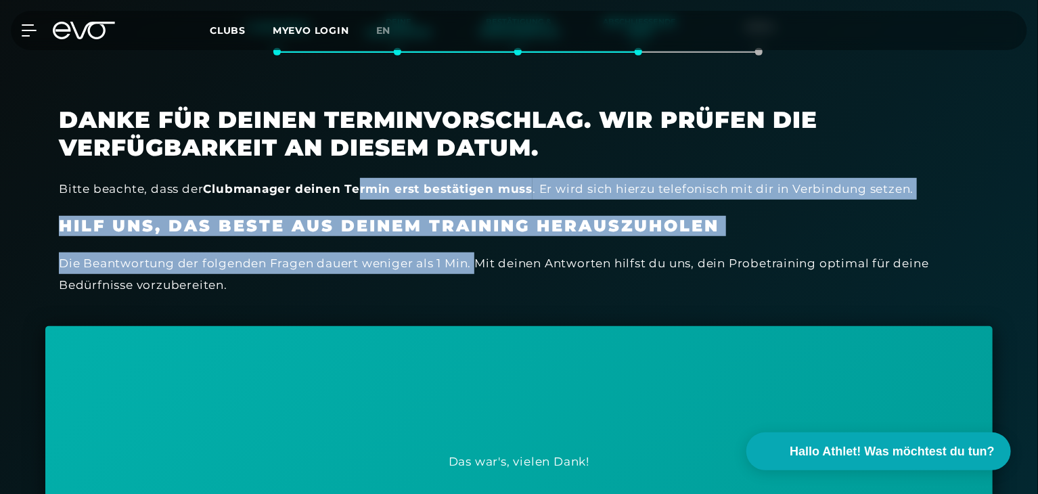
drag, startPoint x: 390, startPoint y: 203, endPoint x: 479, endPoint y: 264, distance: 108.1
click at [476, 245] on div "Bitte beachte, dass der Clubmanager deinen Termin erst bestätigen muss . Er wir…" at bounding box center [519, 237] width 920 height 118
click at [342, 164] on div "Danke für deinen Terminvorschlag. Wir prüfen die Verfügbarkeit an diesem Datum.…" at bounding box center [518, 209] width 947 height 233
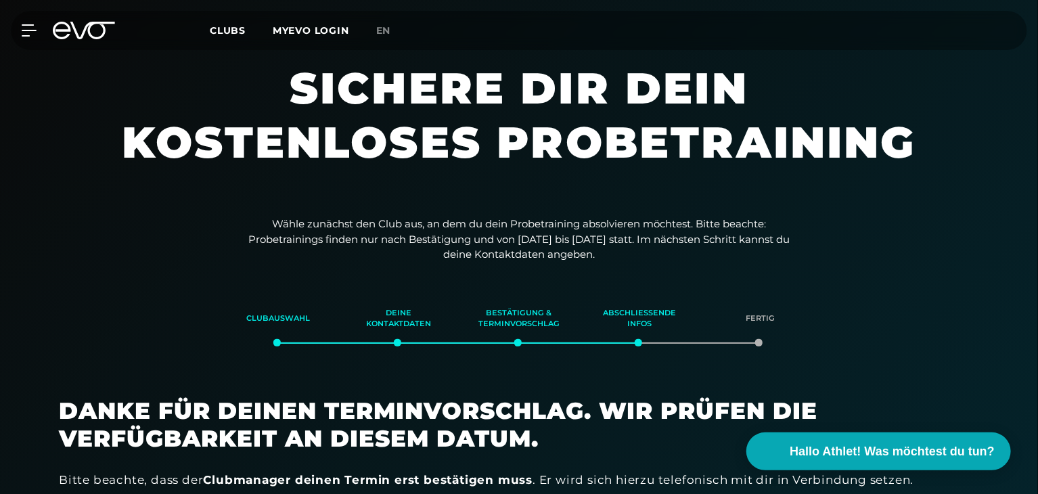
scroll to position [0, 0]
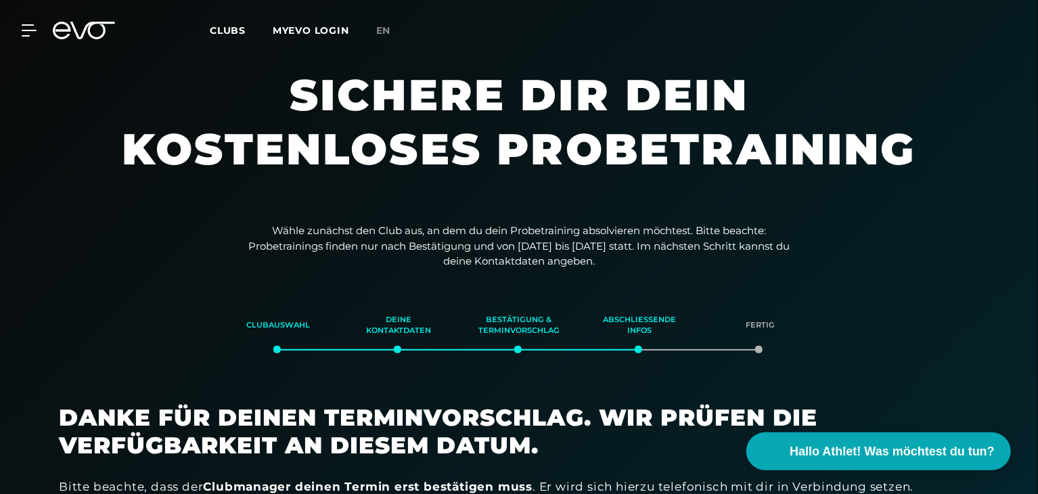
click at [62, 25] on icon at bounding box center [84, 31] width 62 height 18
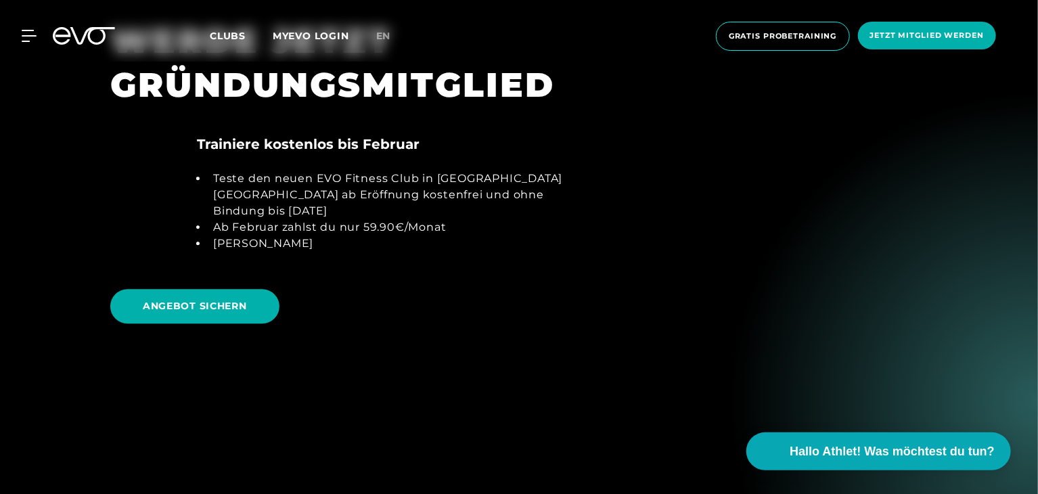
scroll to position [1353, 0]
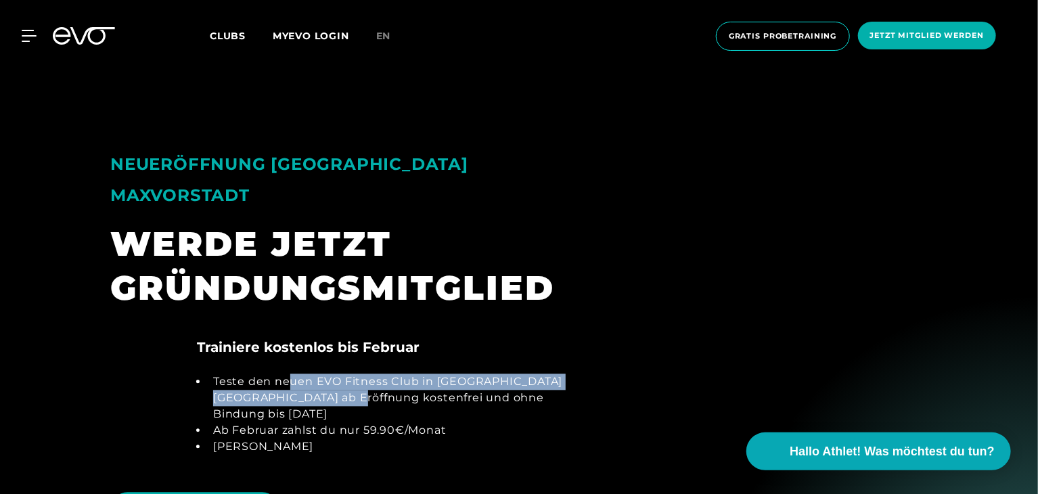
drag, startPoint x: 286, startPoint y: 347, endPoint x: 340, endPoint y: 359, distance: 55.3
click at [340, 373] on li "Teste den neuen EVO Fitness Club in [GEOGRAPHIC_DATA] [GEOGRAPHIC_DATA] ab Eröf…" at bounding box center [392, 397] width 368 height 49
click at [352, 373] on li "Teste den neuen EVO Fitness Club in [GEOGRAPHIC_DATA] [GEOGRAPHIC_DATA] ab Eröf…" at bounding box center [392, 397] width 368 height 49
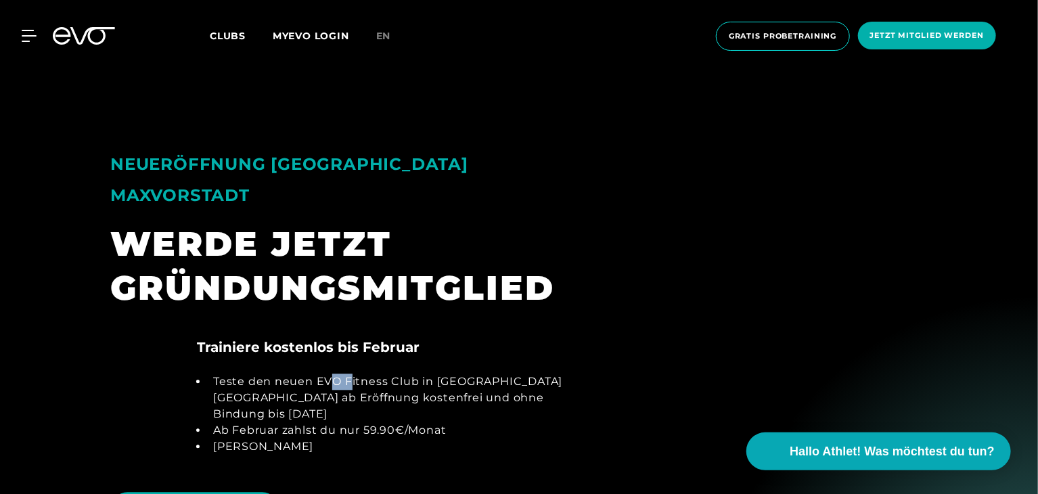
drag, startPoint x: 351, startPoint y: 356, endPoint x: 319, endPoint y: 337, distance: 37.6
click at [323, 373] on li "Teste den neuen EVO Fitness Club in [GEOGRAPHIC_DATA] [GEOGRAPHIC_DATA] ab Eröf…" at bounding box center [392, 397] width 368 height 49
click at [314, 373] on li "Teste den neuen EVO Fitness Club in [GEOGRAPHIC_DATA] [GEOGRAPHIC_DATA] ab Eröf…" at bounding box center [392, 397] width 368 height 49
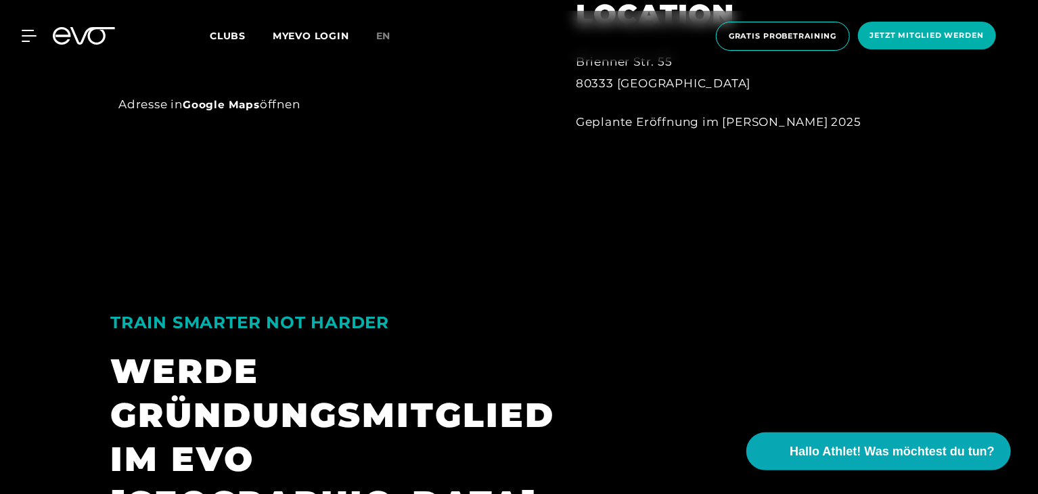
scroll to position [1015, 0]
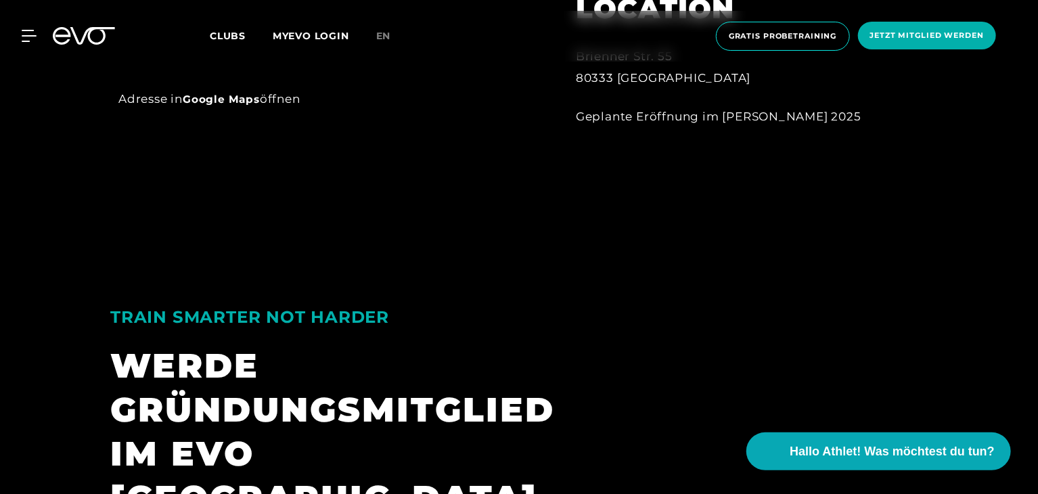
drag, startPoint x: 485, startPoint y: 127, endPoint x: 712, endPoint y: 3, distance: 258.8
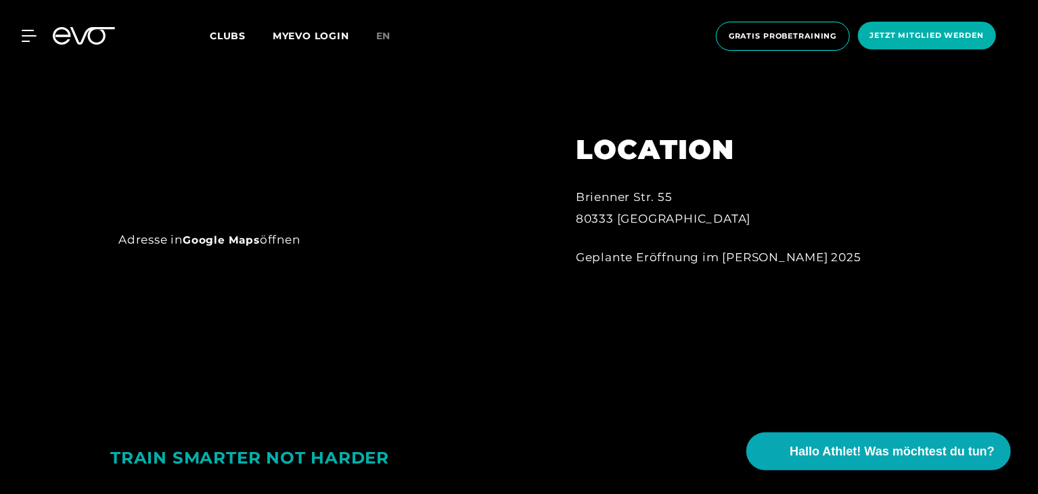
scroll to position [879, 0]
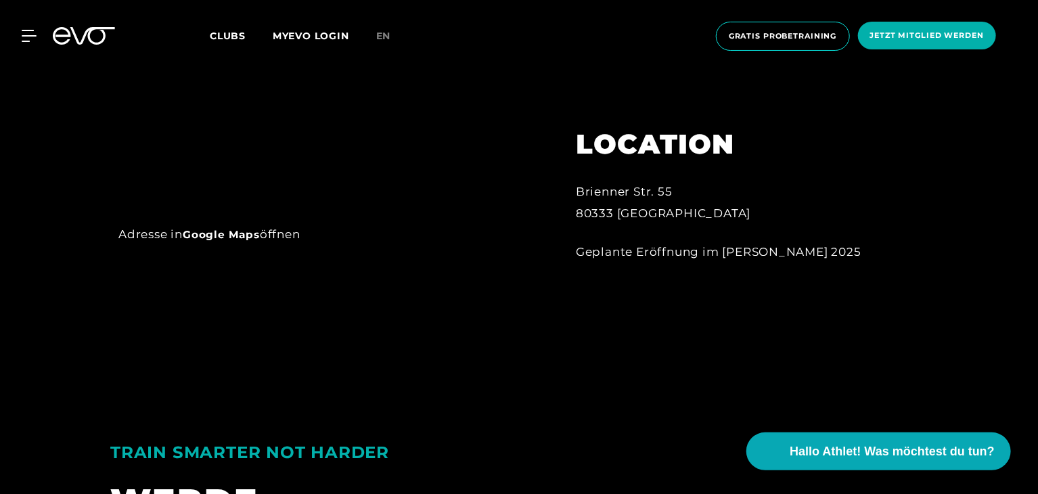
click at [609, 187] on div "Brienner Str. 55 80333 [GEOGRAPHIC_DATA]" at bounding box center [725, 203] width 298 height 44
drag, startPoint x: 574, startPoint y: 189, endPoint x: 674, endPoint y: 212, distance: 103.4
click at [674, 212] on div "LOCATION [GEOGRAPHIC_DATA]. 55 80333 [GEOGRAPHIC_DATA] Eröffnung im [PERSON_NAM…" at bounding box center [725, 186] width 336 height 185
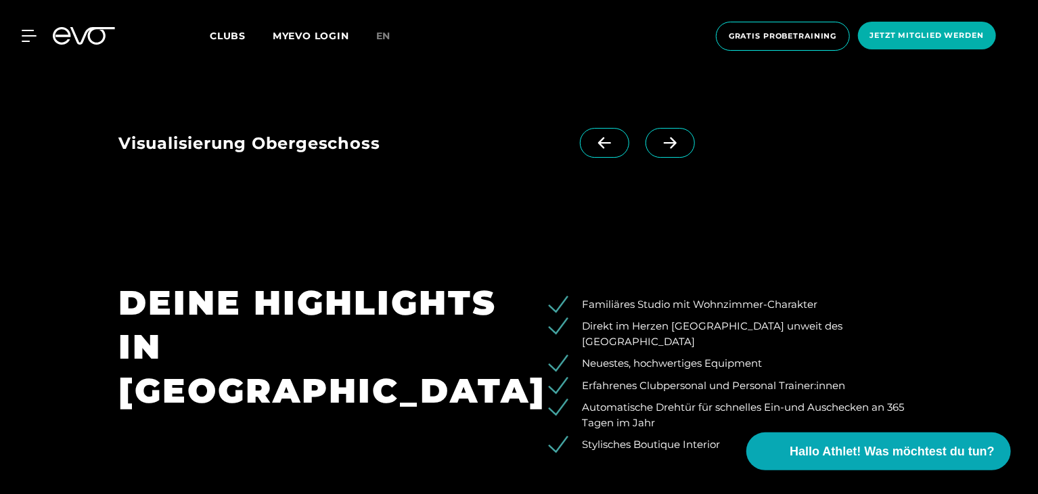
scroll to position [2165, 0]
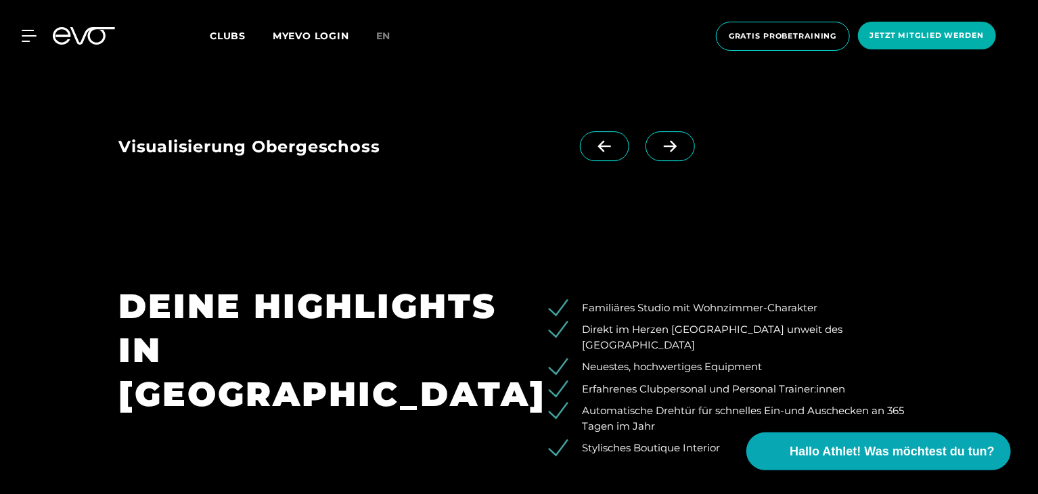
click at [89, 35] on icon at bounding box center [92, 36] width 45 height 18
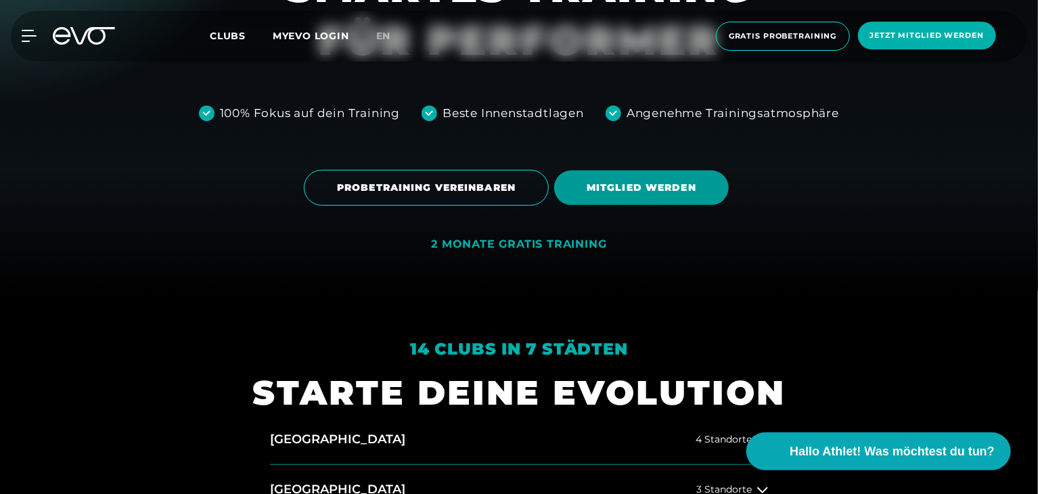
click at [644, 192] on span "MITGLIED WERDEN" at bounding box center [642, 188] width 110 height 14
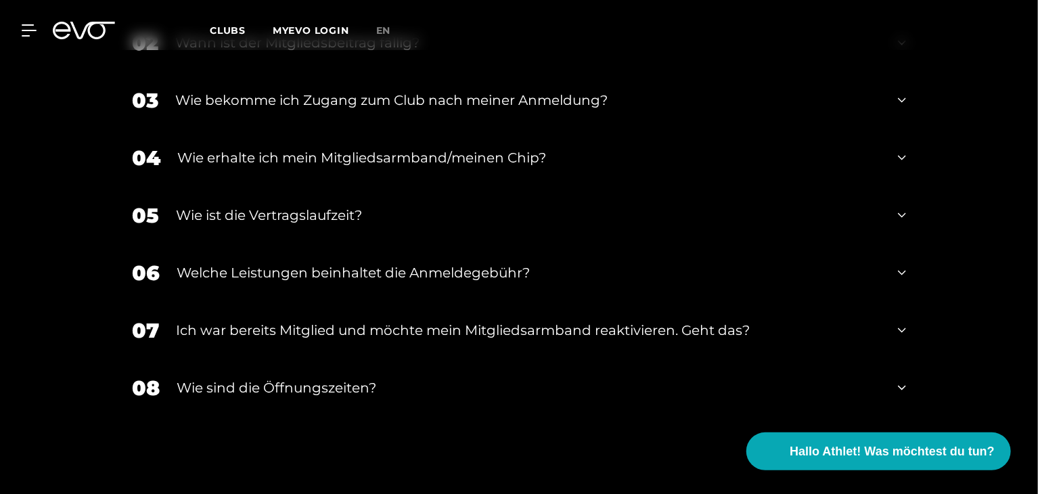
scroll to position [2531, 0]
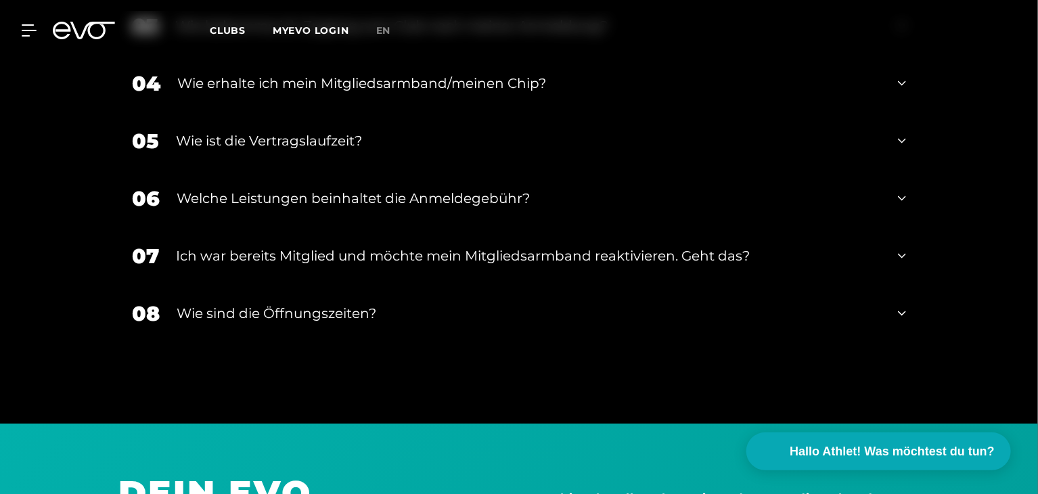
click at [352, 303] on div "Wie sind die Öffnungszeiten?" at bounding box center [529, 313] width 704 height 20
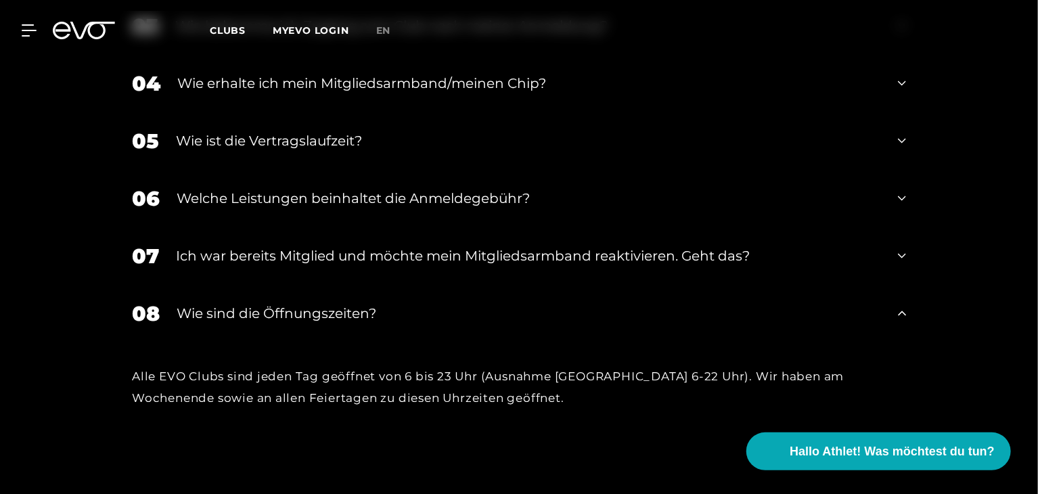
click at [351, 303] on div "Wie sind die Öffnungszeiten?" at bounding box center [529, 313] width 704 height 20
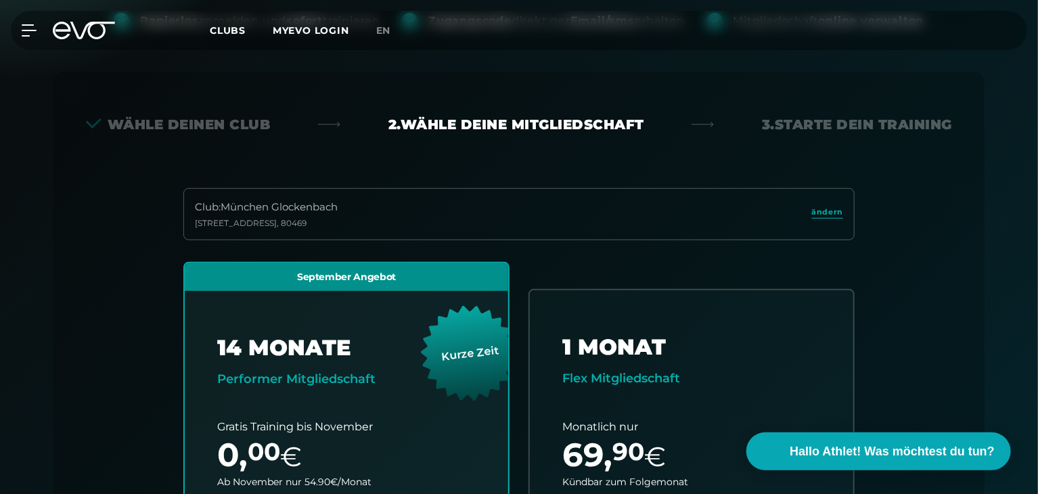
scroll to position [0, 0]
